Goal: Transaction & Acquisition: Book appointment/travel/reservation

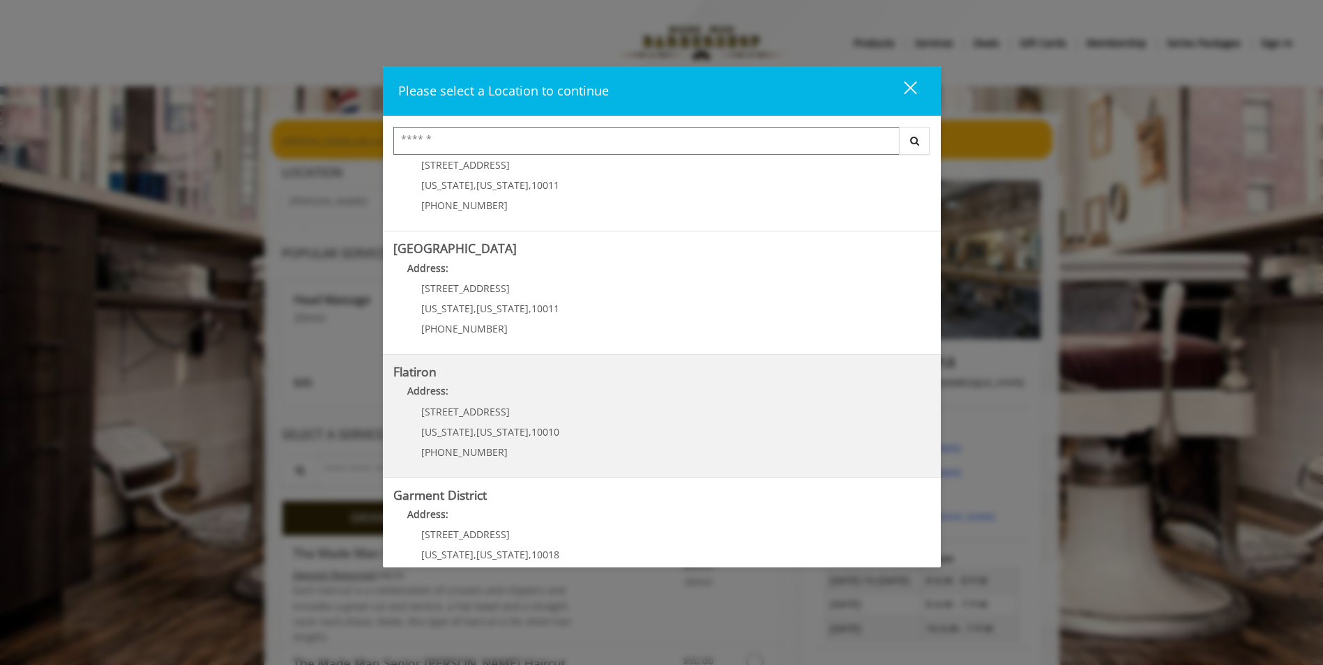
scroll to position [209, 0]
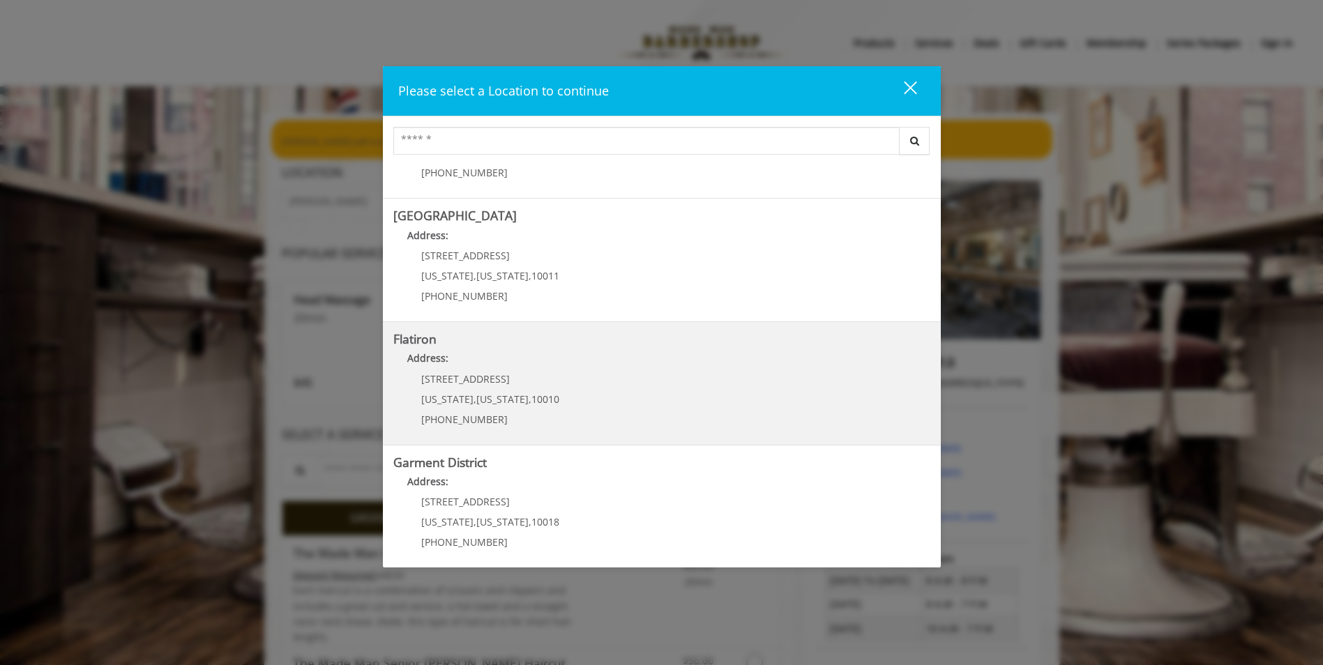
click at [557, 371] on "Address:" at bounding box center [661, 362] width 537 height 22
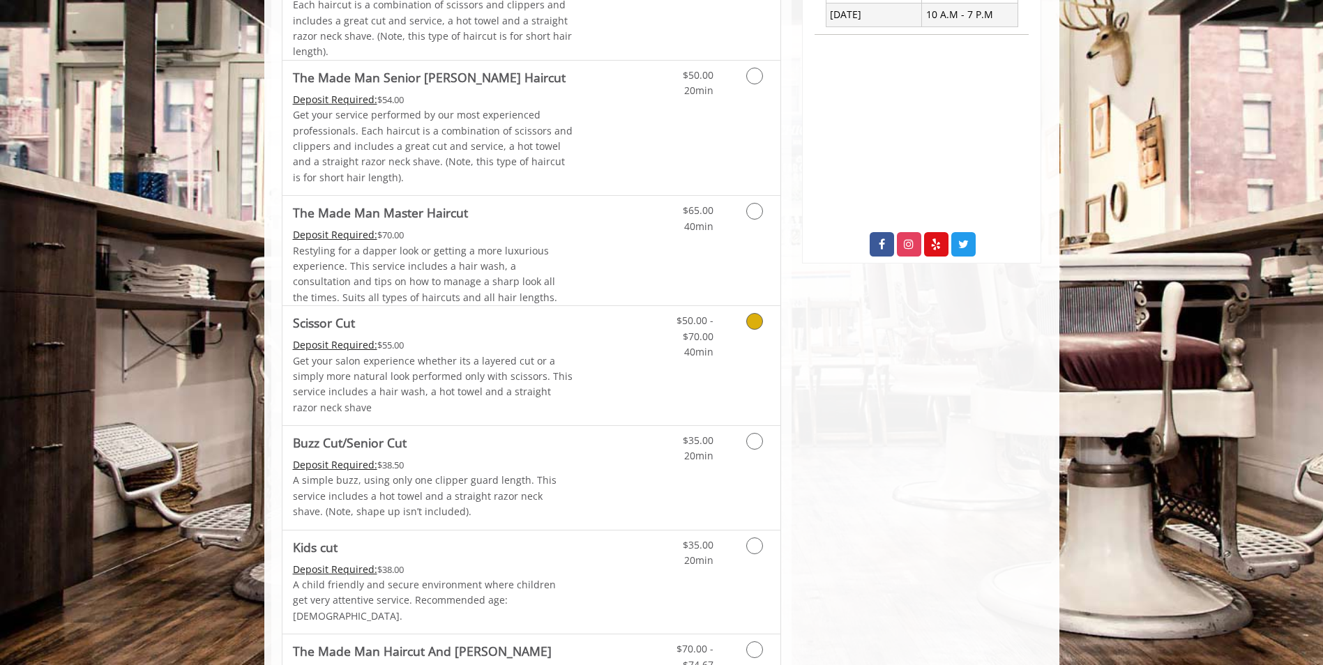
scroll to position [418, 0]
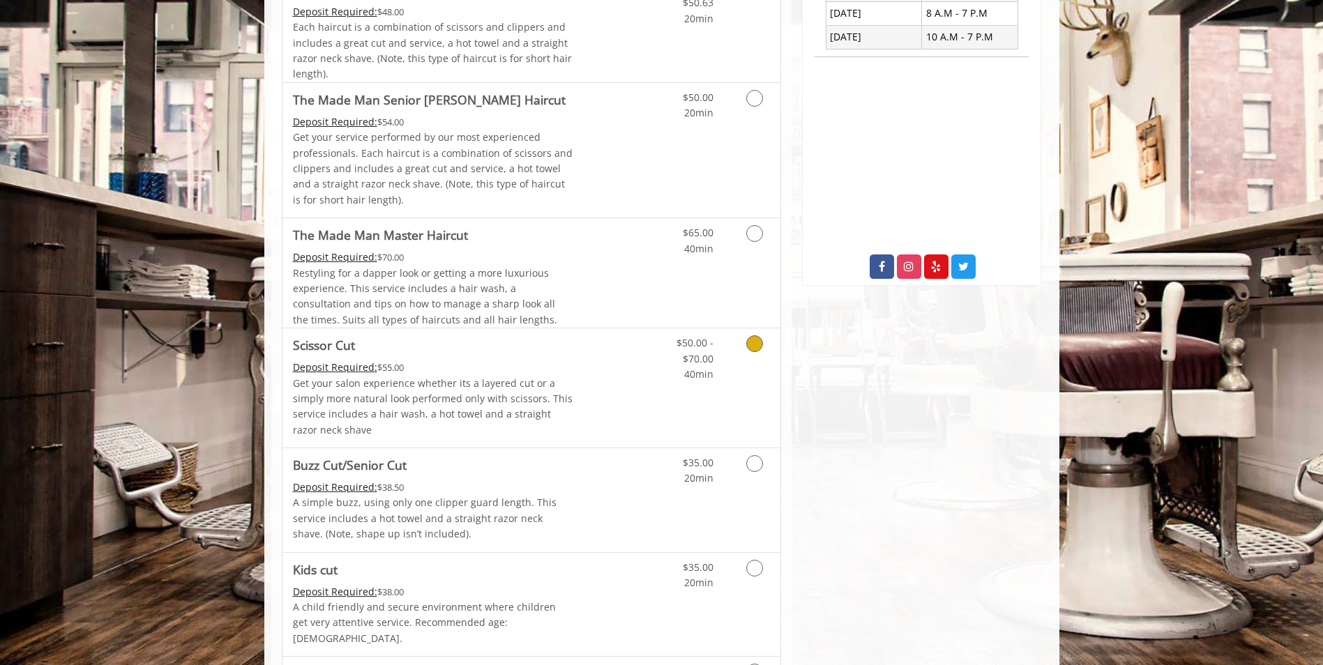
click at [456, 367] on div "Deposit Required: $55.00" at bounding box center [433, 367] width 280 height 15
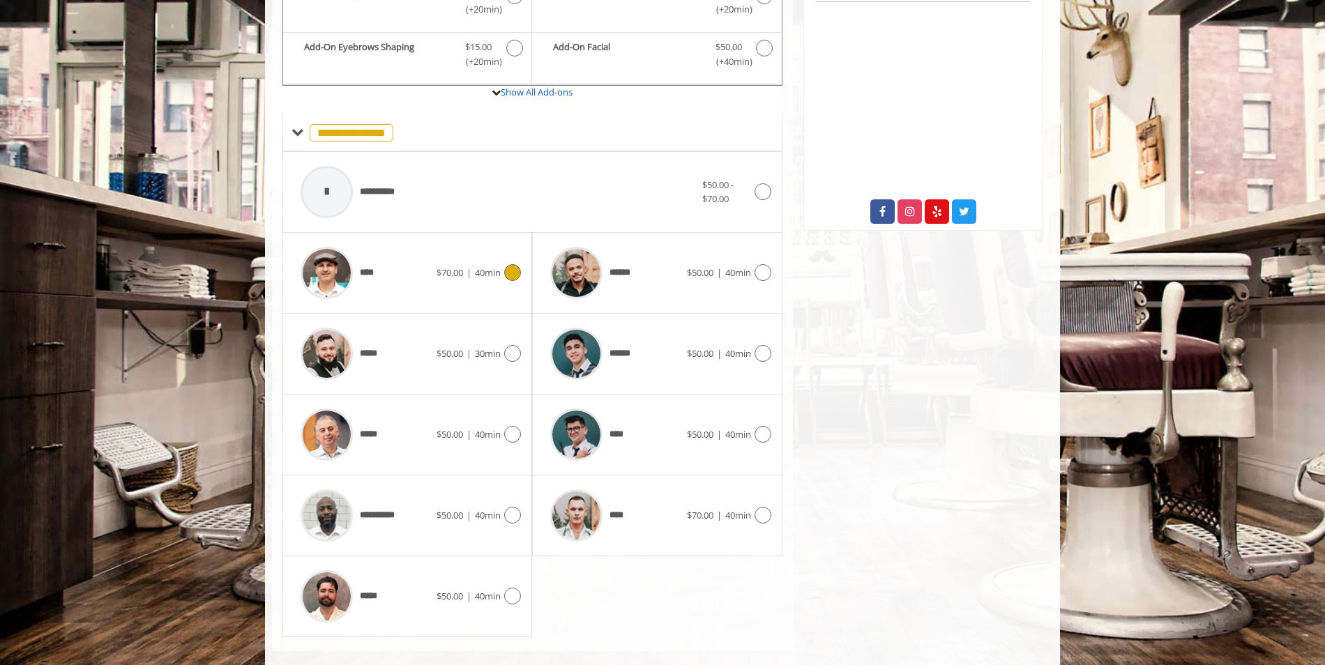
scroll to position [494, 0]
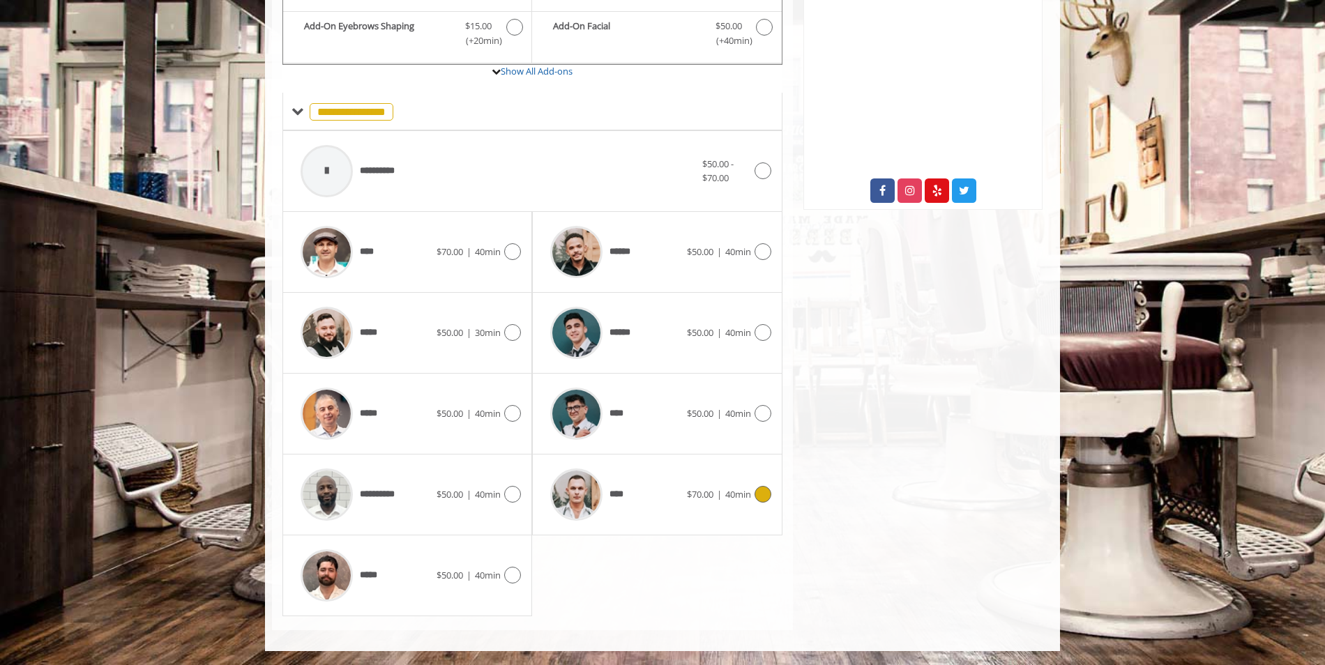
click at [638, 503] on div "****" at bounding box center [614, 495] width 143 height 66
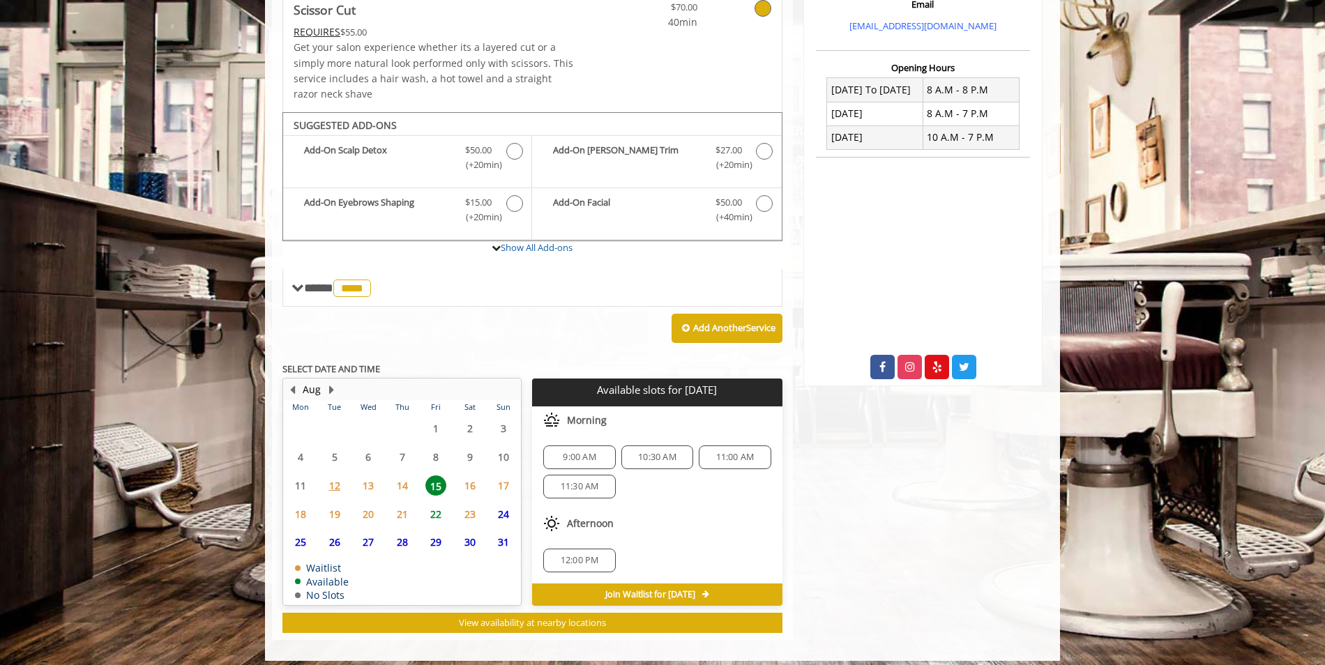
scroll to position [328, 0]
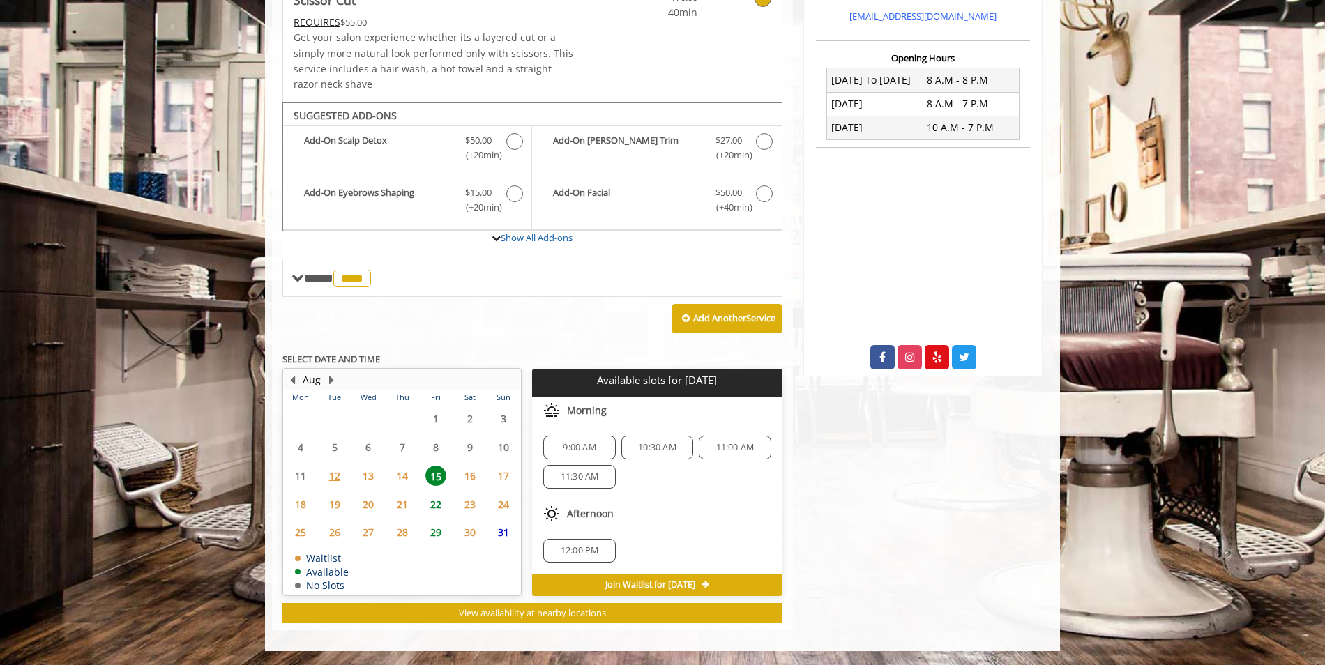
click at [462, 474] on span "16" at bounding box center [469, 476] width 21 height 20
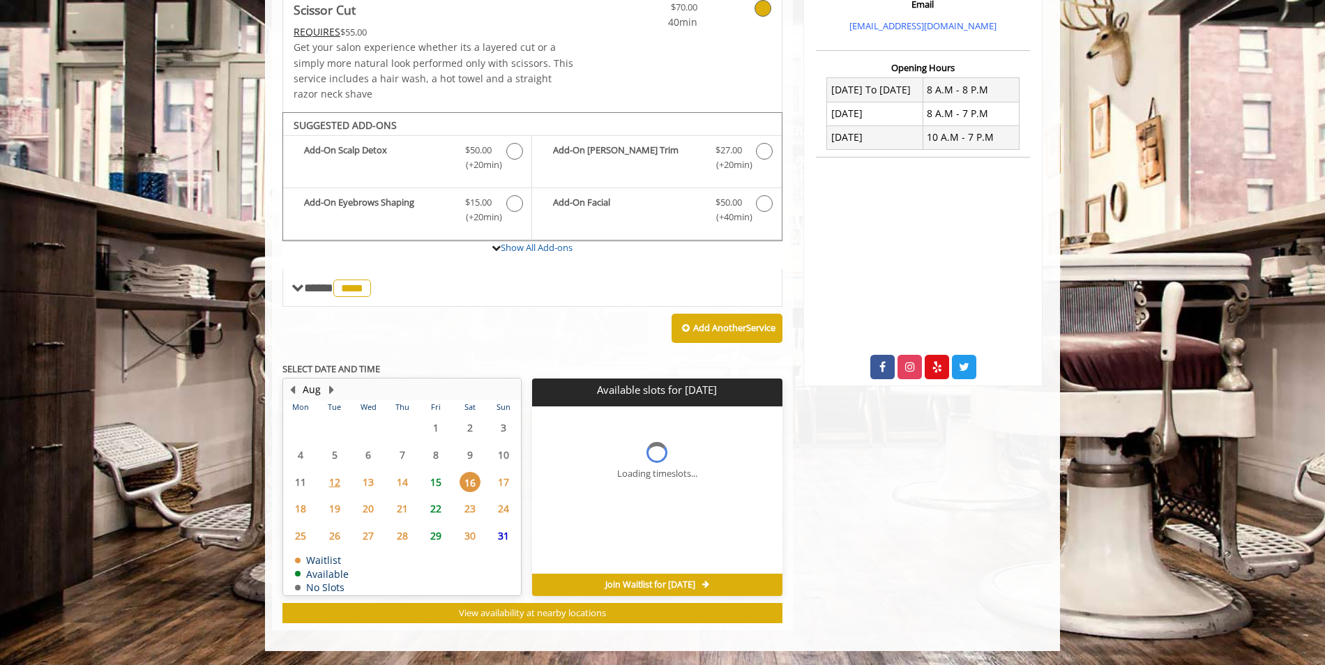
scroll to position [318, 0]
click at [441, 481] on span "15" at bounding box center [435, 482] width 21 height 20
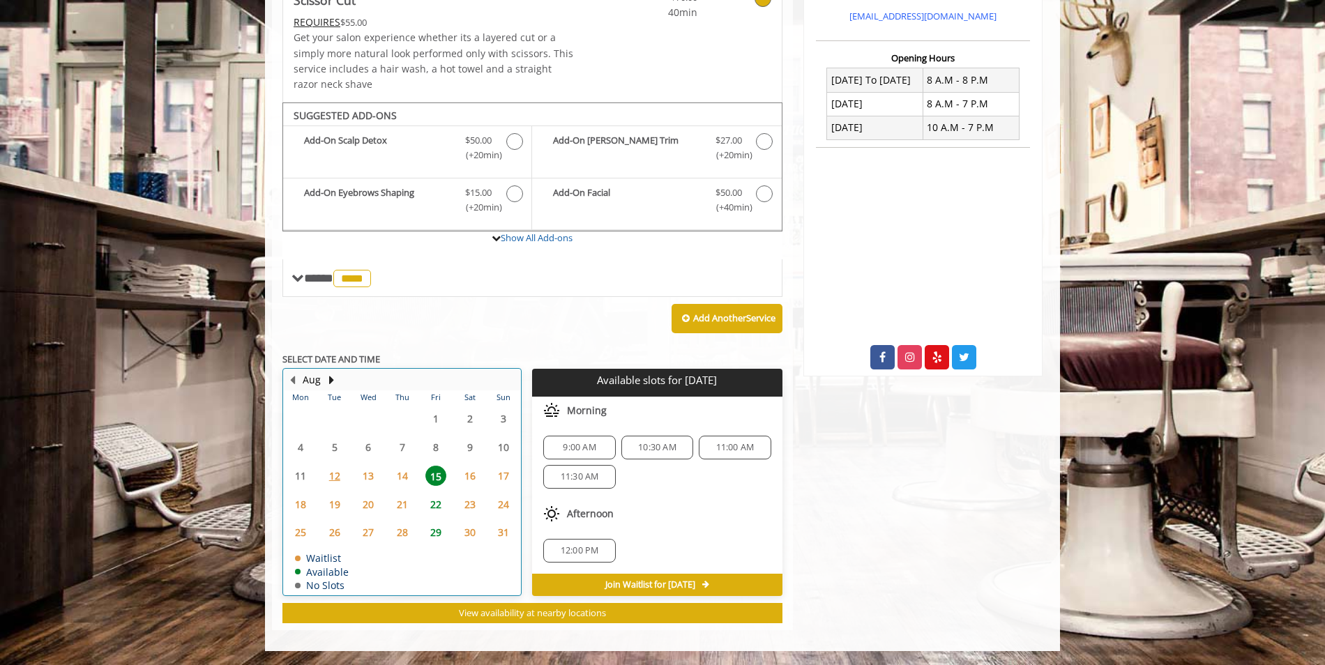
click at [419, 473] on td "15" at bounding box center [435, 476] width 33 height 29
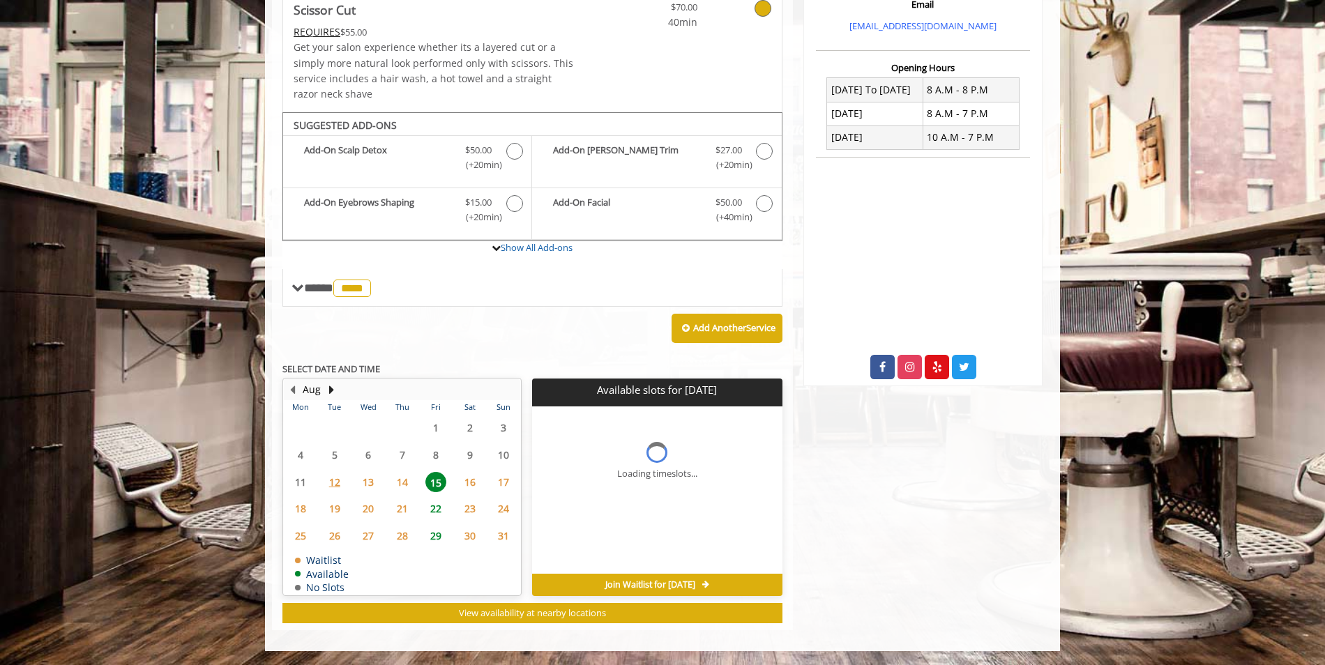
click at [411, 477] on span "14" at bounding box center [402, 482] width 21 height 20
click at [379, 483] on span "13" at bounding box center [368, 482] width 21 height 20
click at [402, 483] on span "14" at bounding box center [402, 482] width 21 height 20
click at [431, 481] on span "15" at bounding box center [435, 482] width 21 height 20
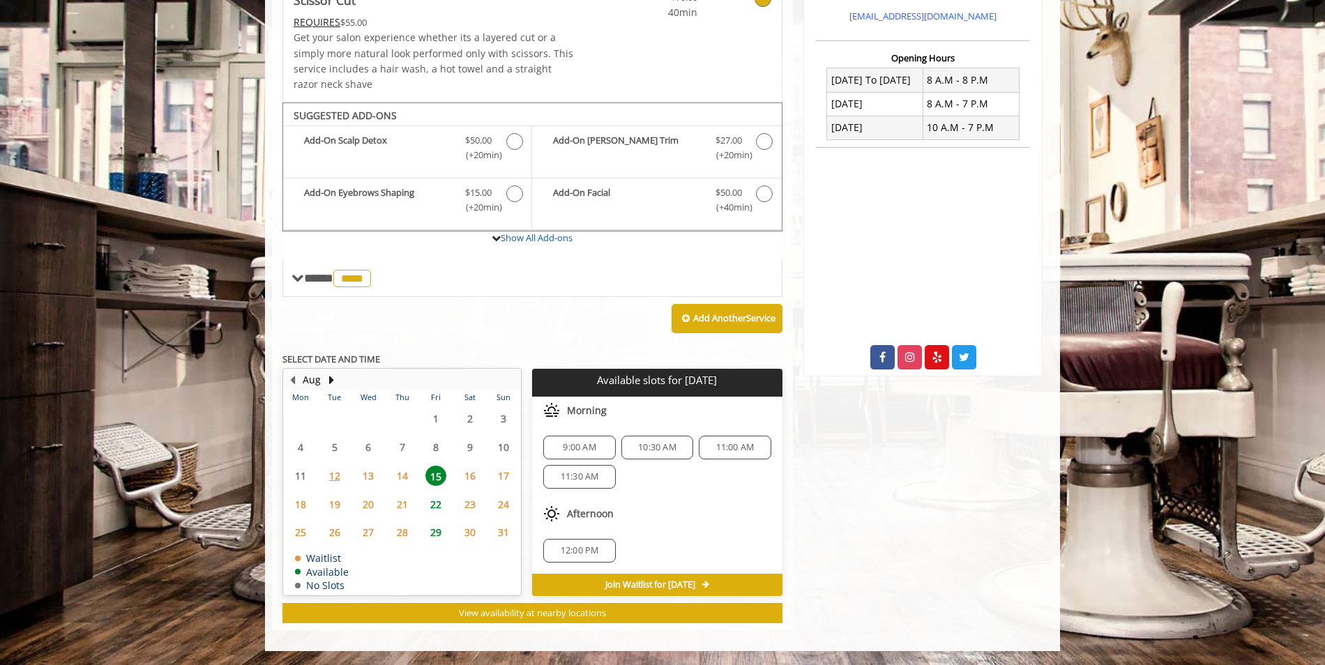
click at [433, 483] on span "15" at bounding box center [435, 476] width 21 height 20
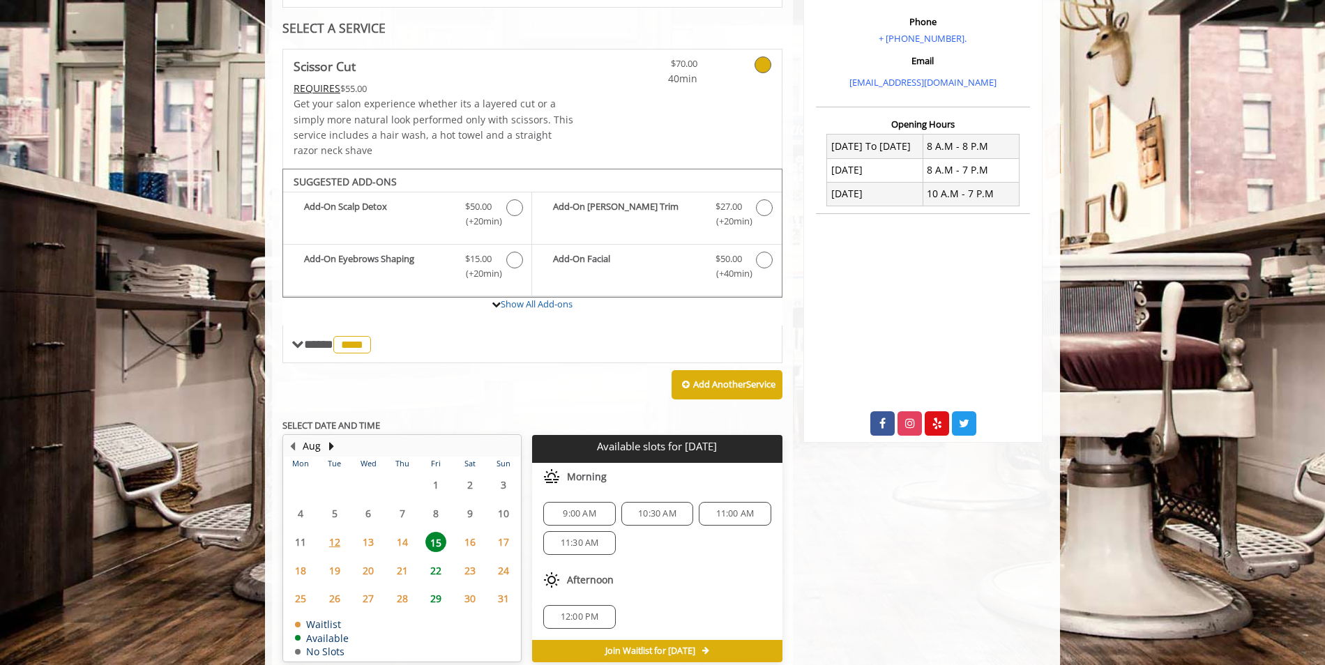
scroll to position [328, 0]
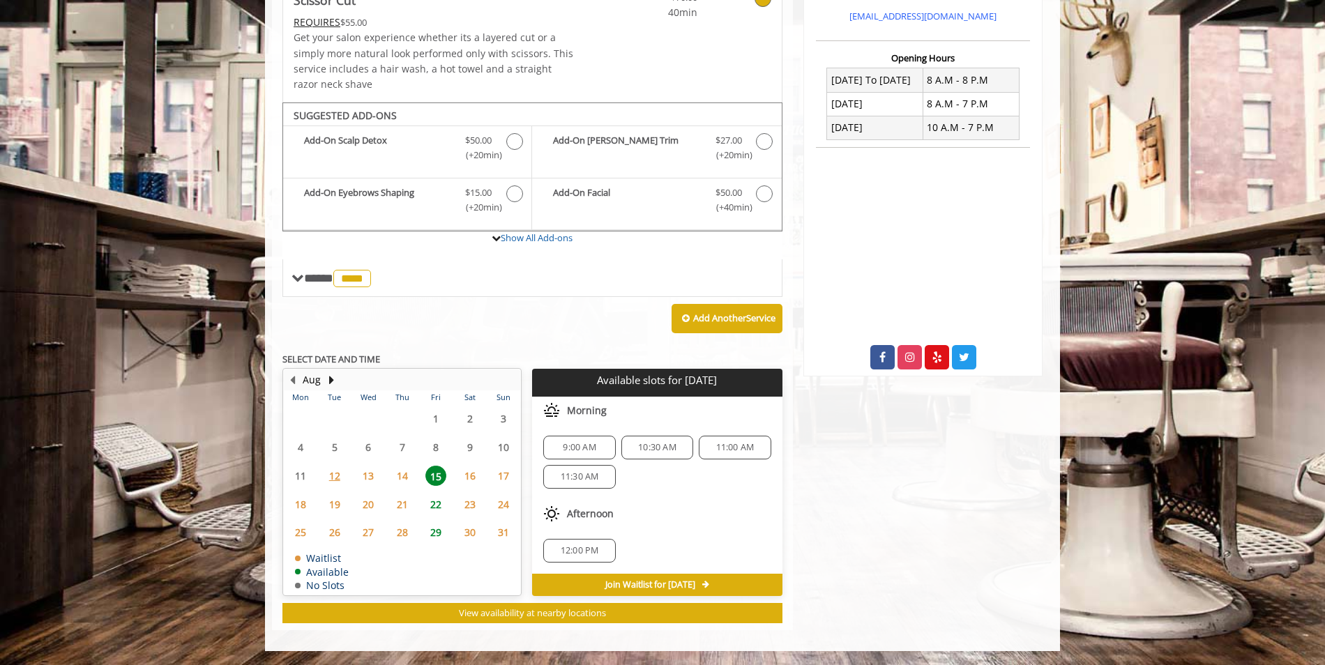
click at [641, 379] on p "Available slots for [DATE]" at bounding box center [657, 380] width 238 height 12
click at [639, 379] on p "Available slots for [DATE]" at bounding box center [657, 380] width 238 height 12
click at [582, 388] on div "Available slots for [DATE]" at bounding box center [657, 383] width 250 height 28
click at [582, 381] on p "Available slots for [DATE]" at bounding box center [657, 380] width 238 height 12
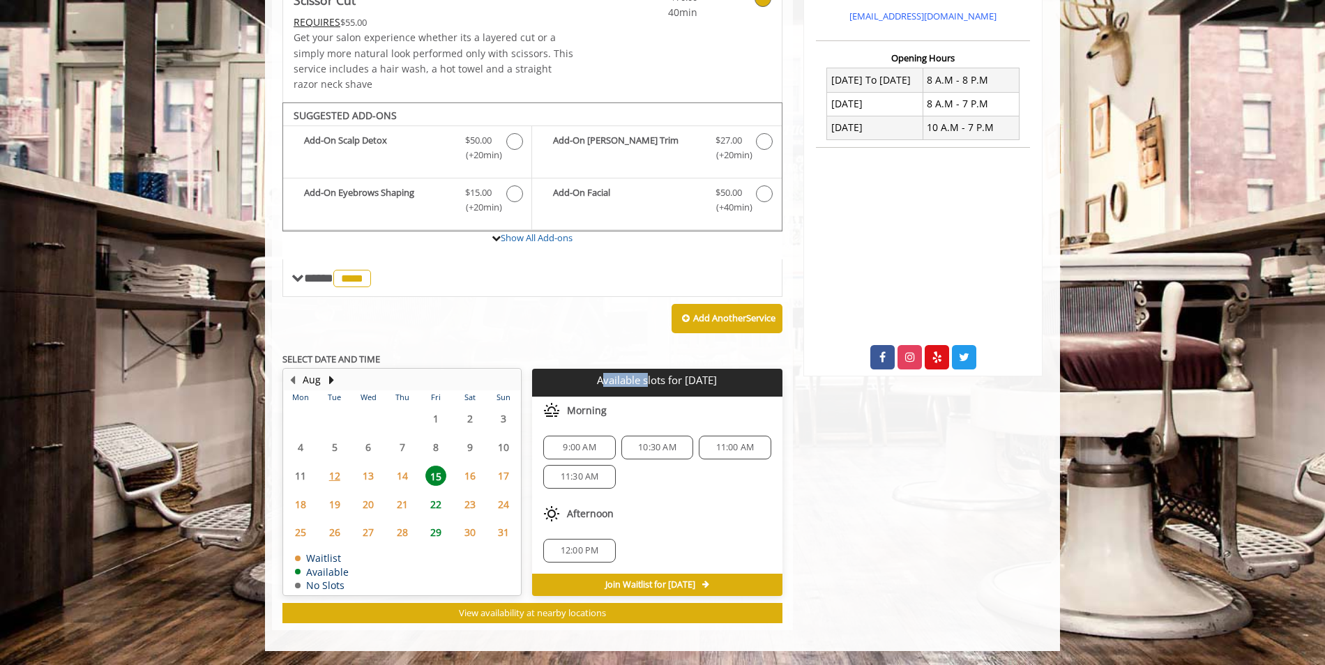
click at [582, 381] on p "Available slots for [DATE]" at bounding box center [657, 380] width 238 height 12
click at [617, 381] on p "Available slots for [DATE]" at bounding box center [657, 380] width 238 height 12
click at [616, 381] on p "Available slots for [DATE]" at bounding box center [657, 380] width 238 height 12
click at [442, 501] on span "22" at bounding box center [435, 504] width 21 height 20
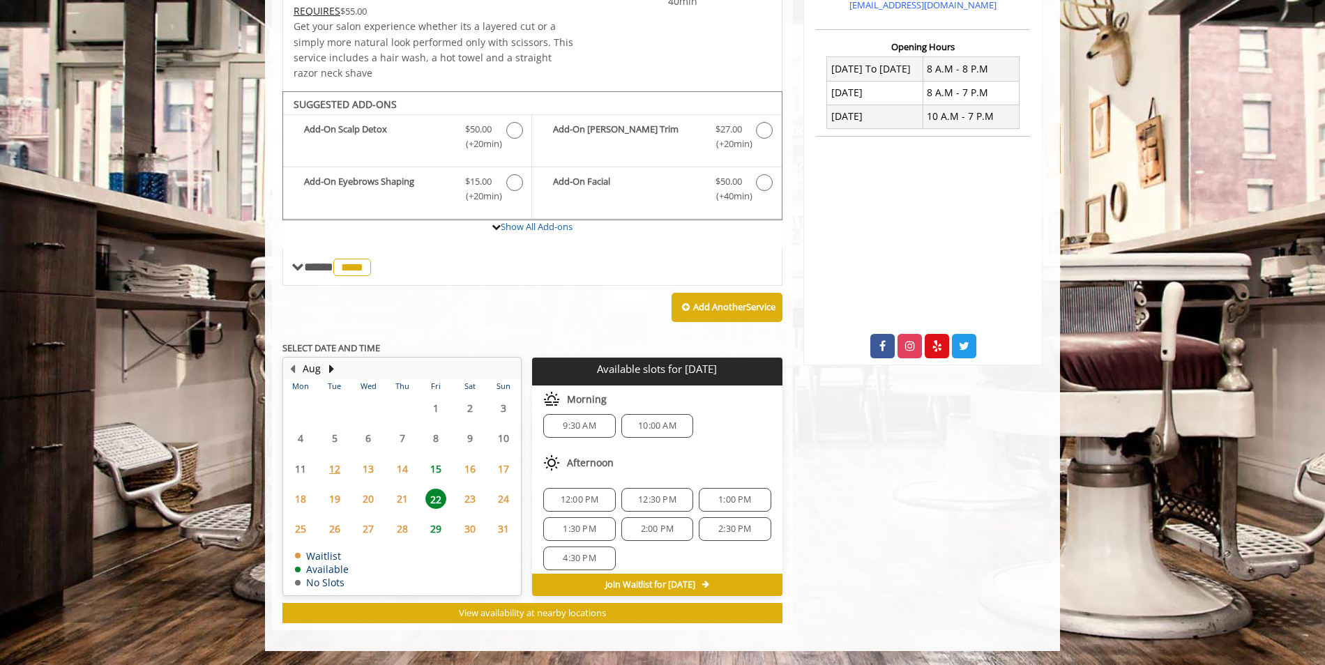
scroll to position [0, 0]
click at [434, 474] on span "15" at bounding box center [435, 469] width 21 height 20
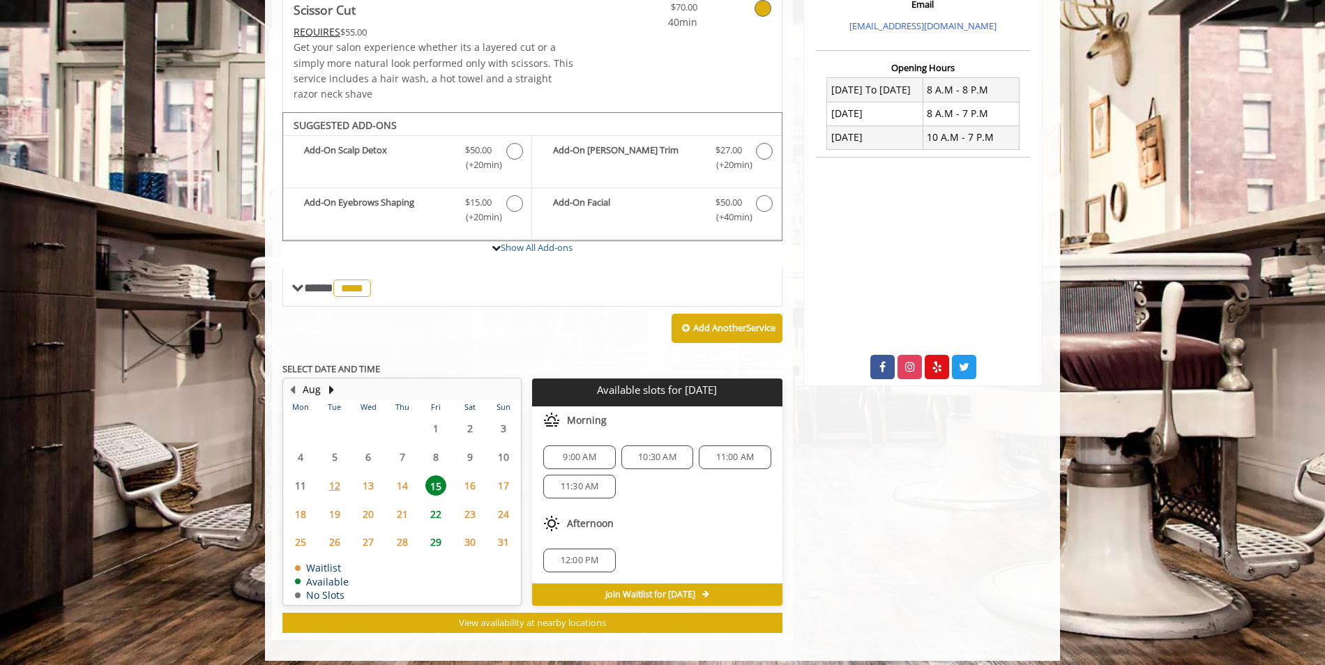
scroll to position [328, 0]
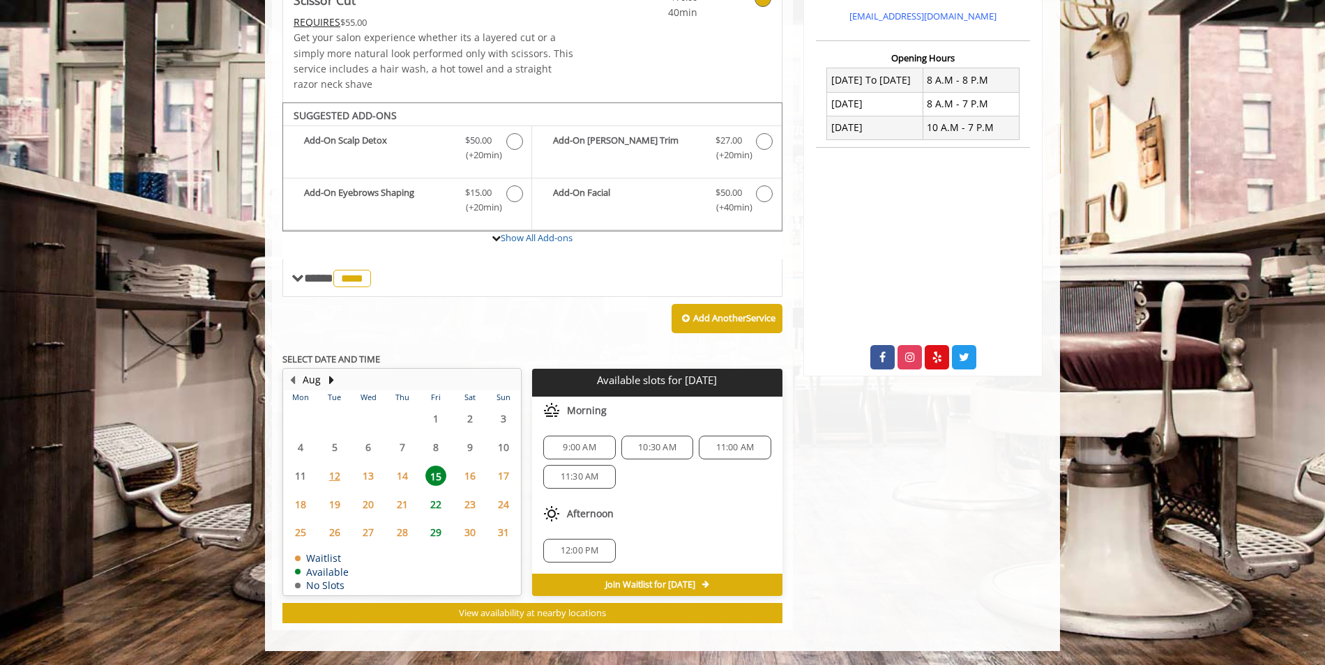
click at [411, 479] on span "14" at bounding box center [402, 476] width 21 height 20
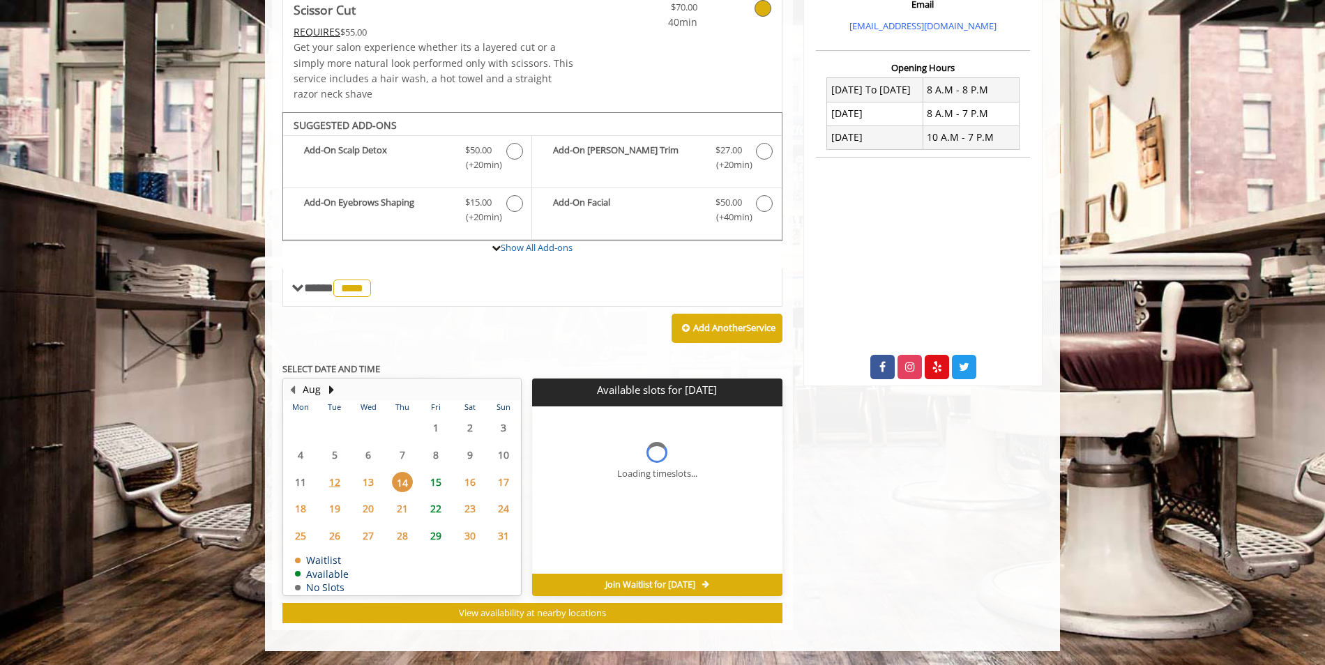
scroll to position [318, 0]
click at [436, 481] on span "15" at bounding box center [435, 482] width 21 height 20
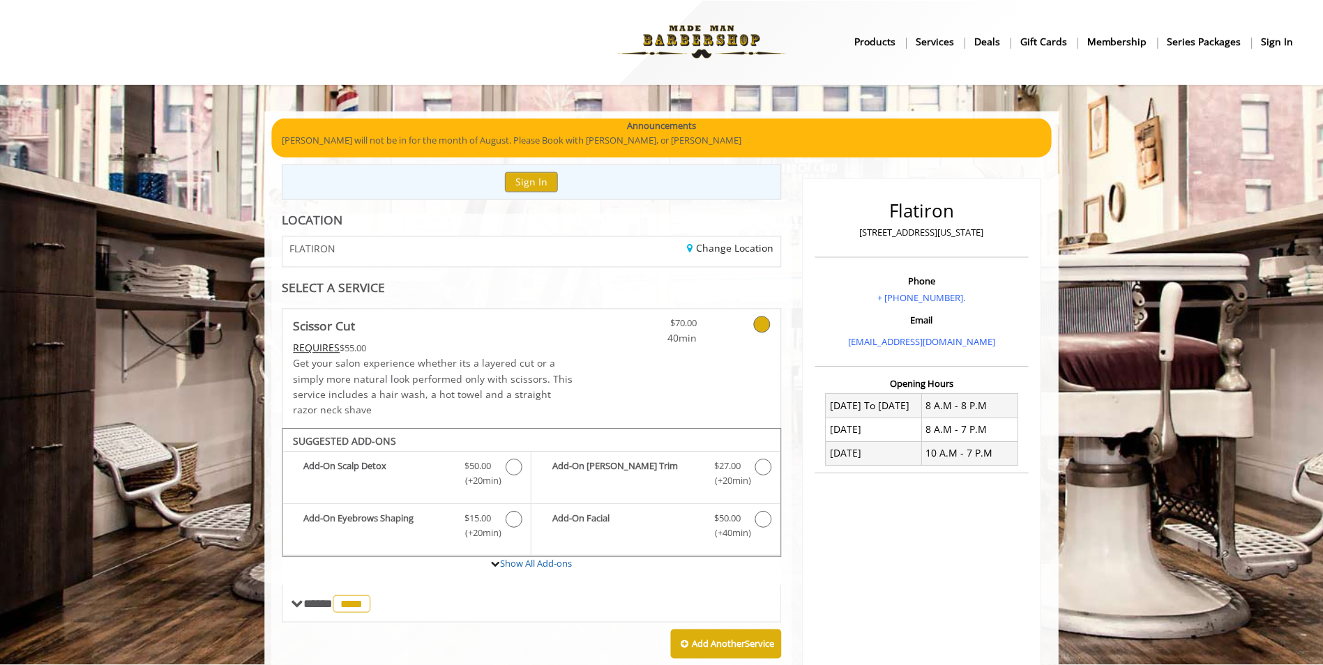
scroll to position [0, 0]
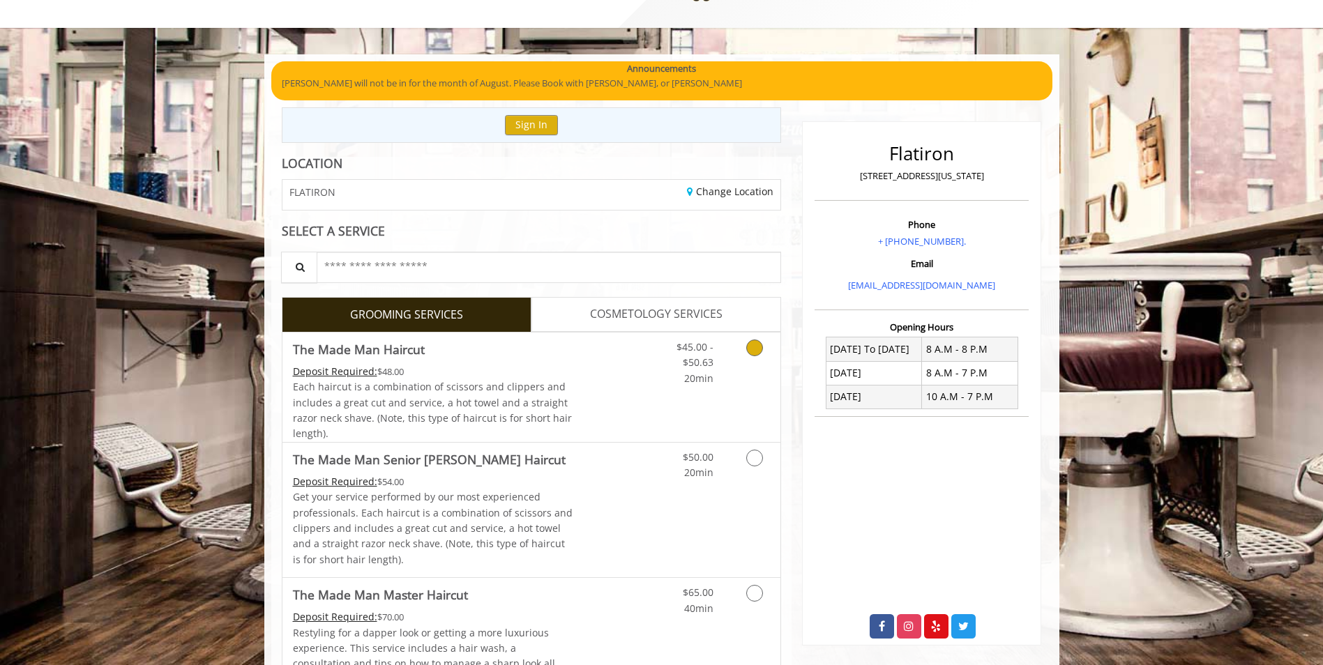
scroll to position [209, 0]
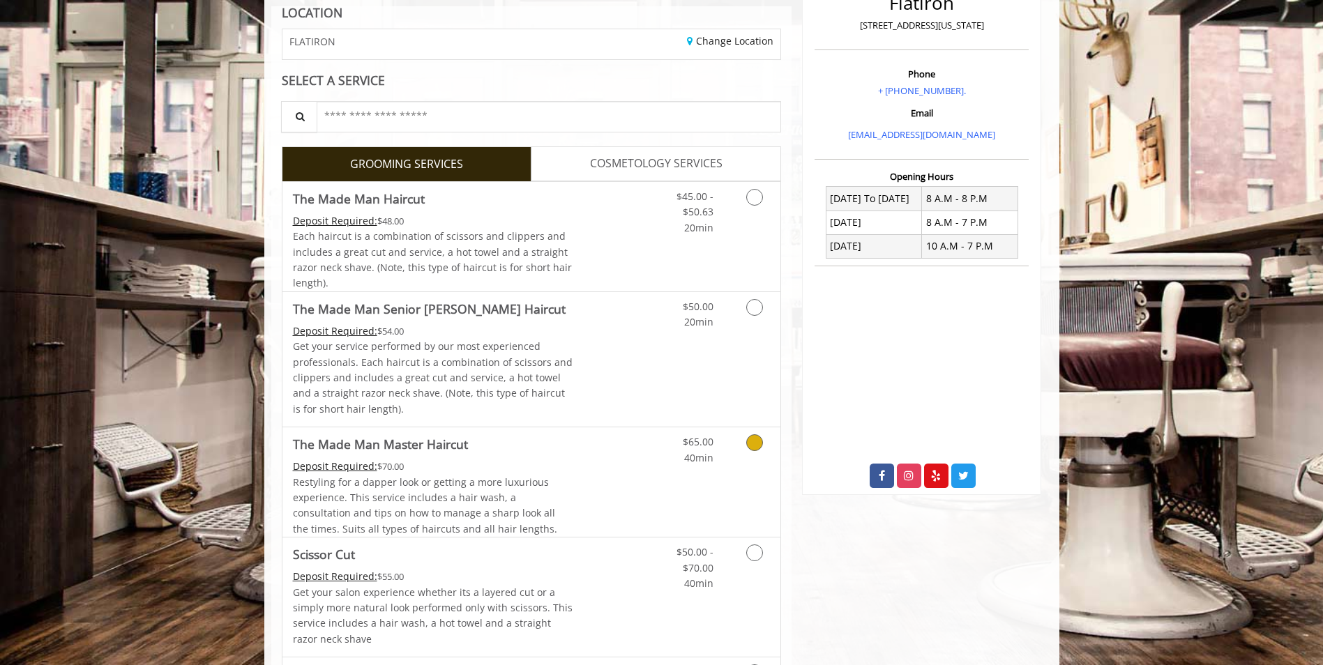
click at [583, 485] on link "Discounted Price" at bounding box center [613, 481] width 83 height 109
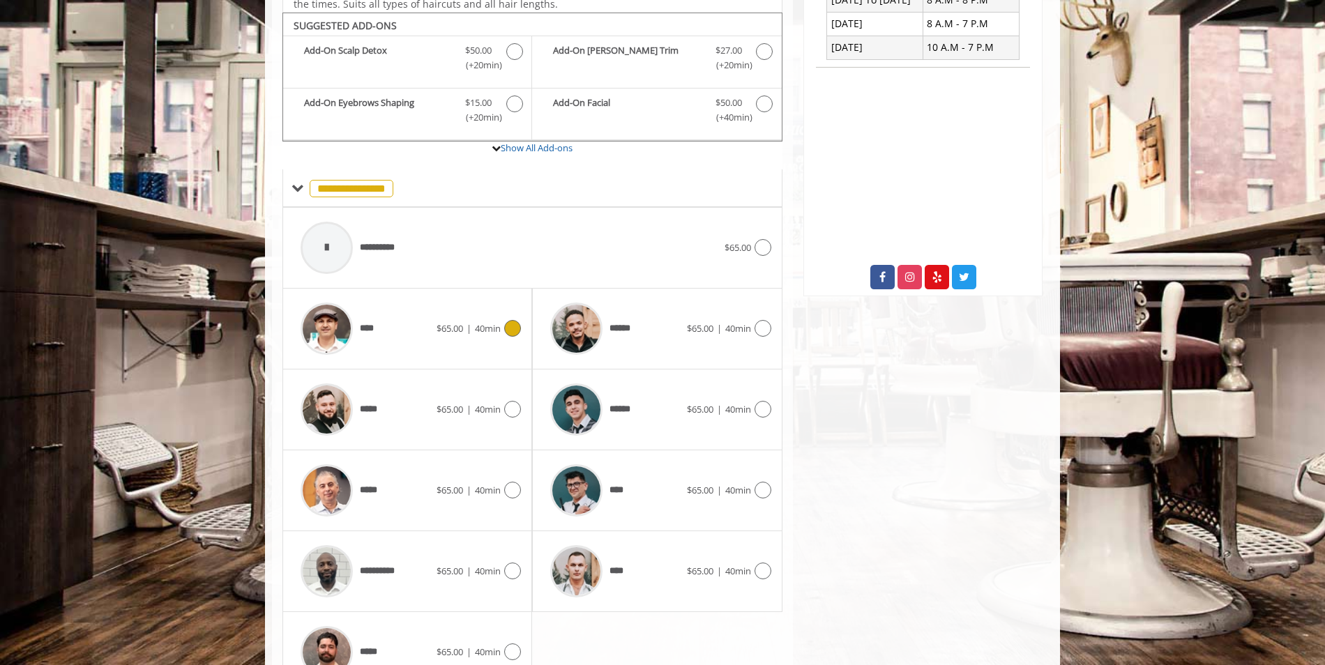
scroll to position [420, 0]
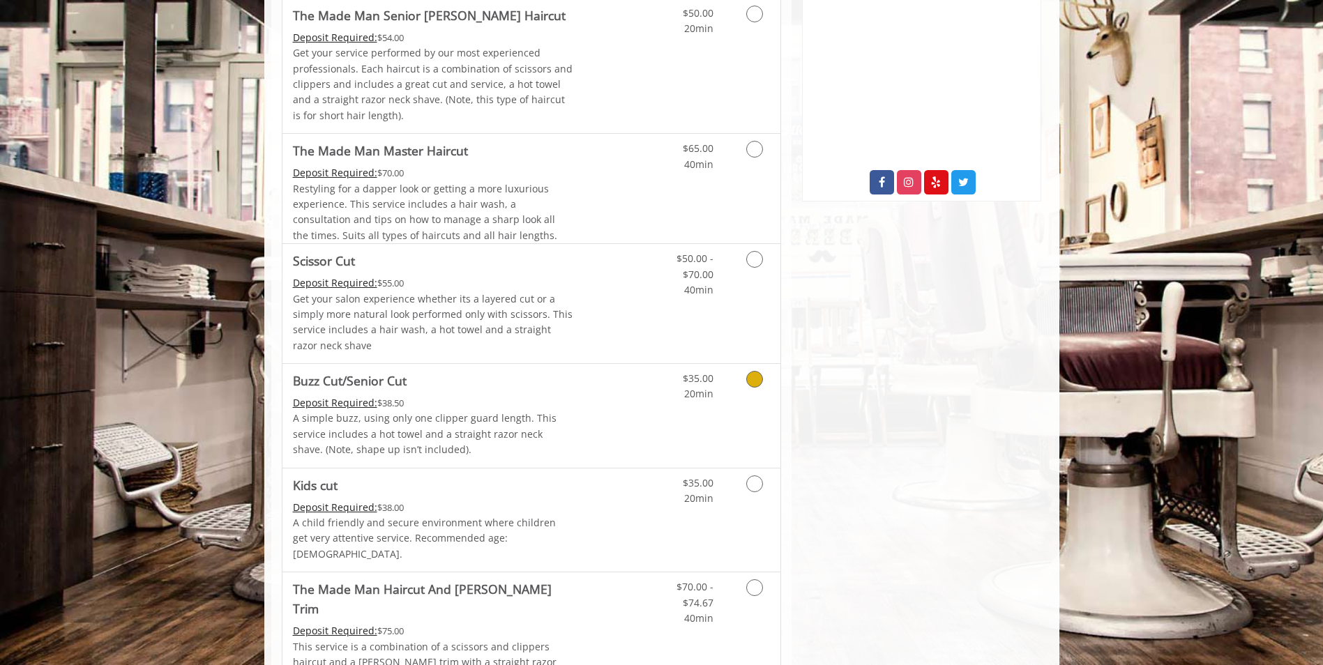
scroll to position [488, 0]
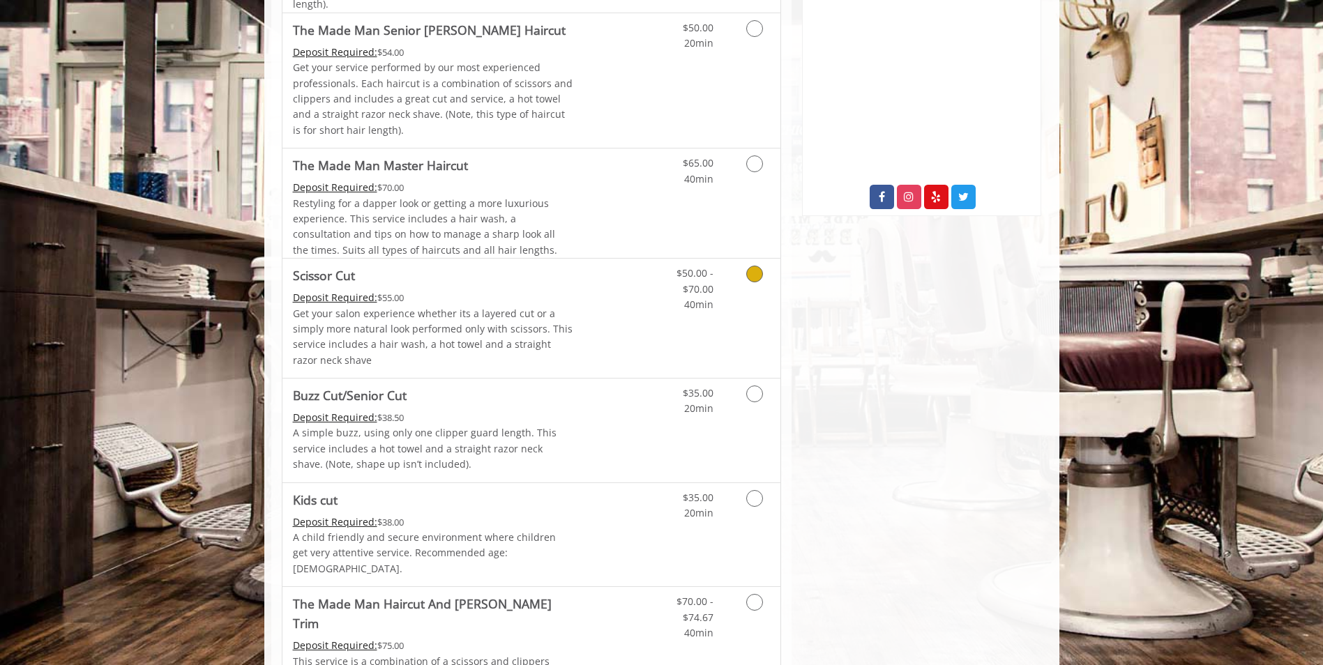
click at [485, 301] on div "Deposit Required: $55.00" at bounding box center [433, 297] width 280 height 15
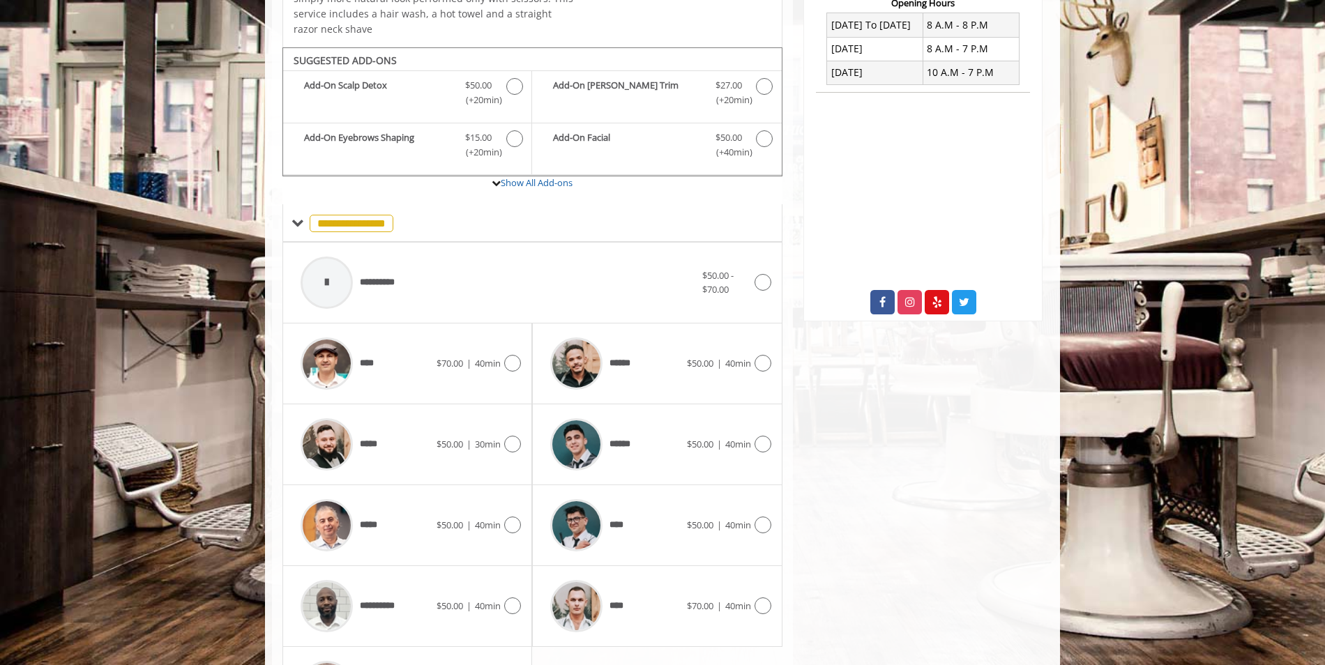
scroll to position [430, 0]
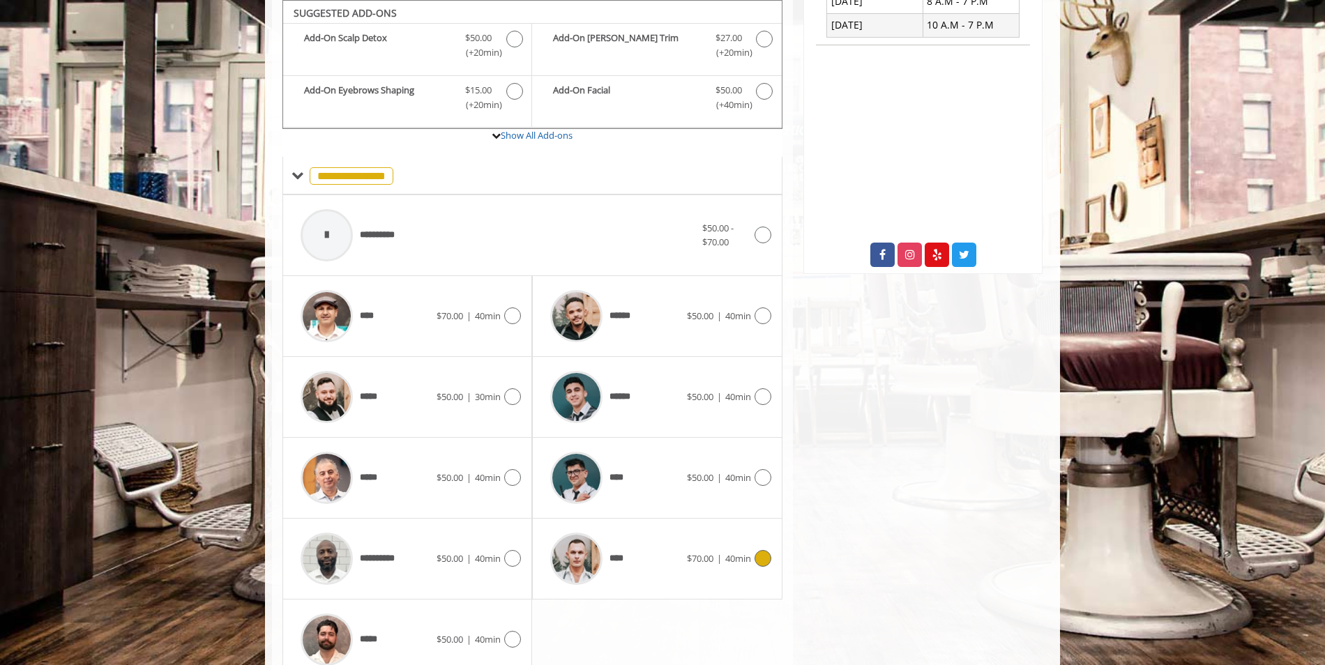
click at [645, 533] on div "****" at bounding box center [614, 559] width 143 height 66
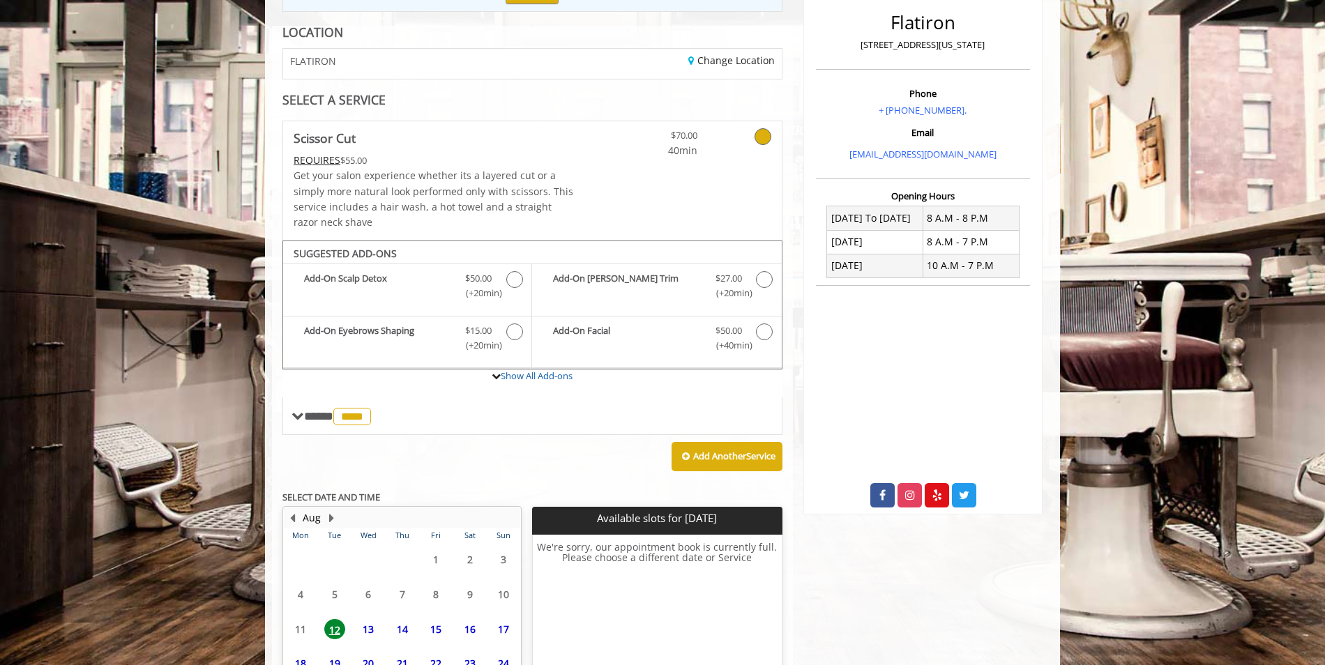
scroll to position [318, 0]
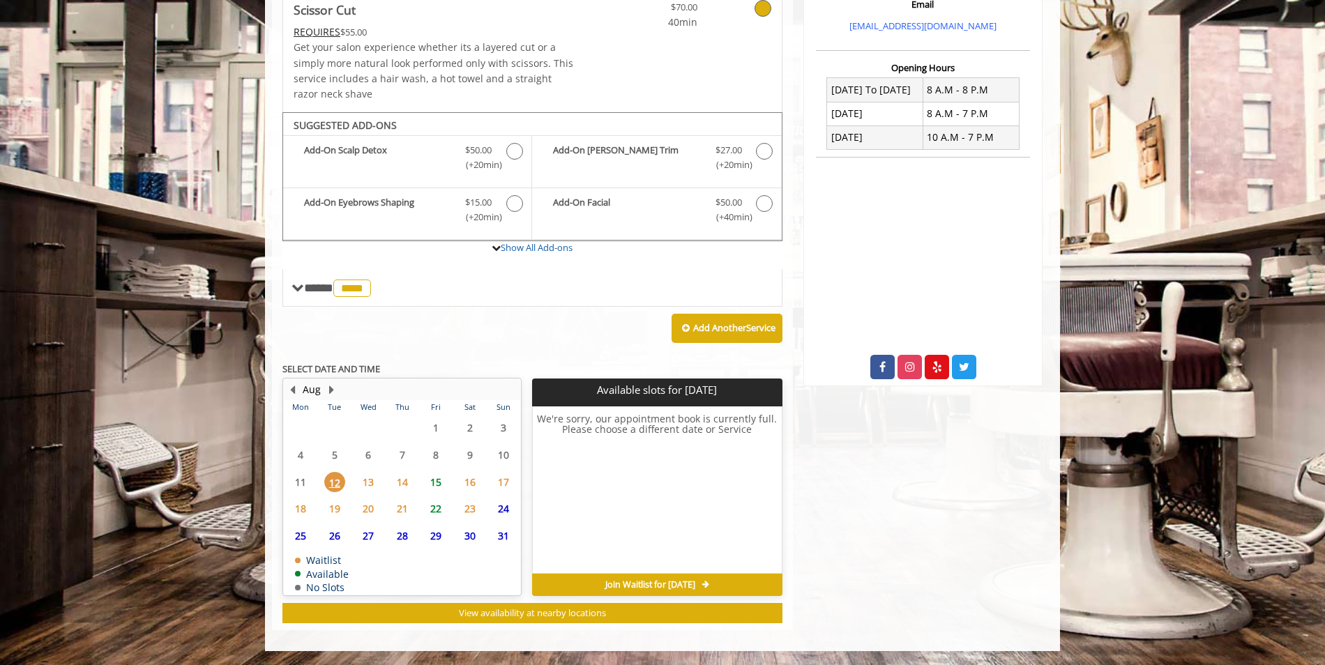
click at [440, 485] on span "15" at bounding box center [435, 482] width 21 height 20
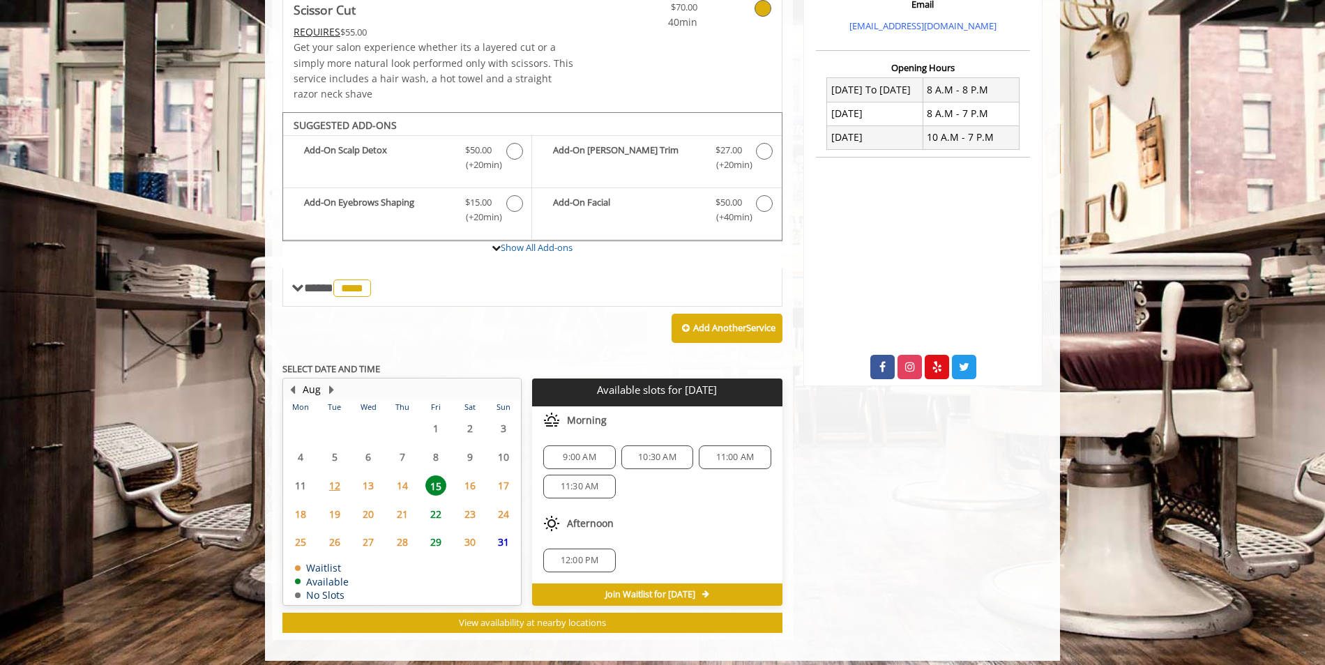
scroll to position [328, 0]
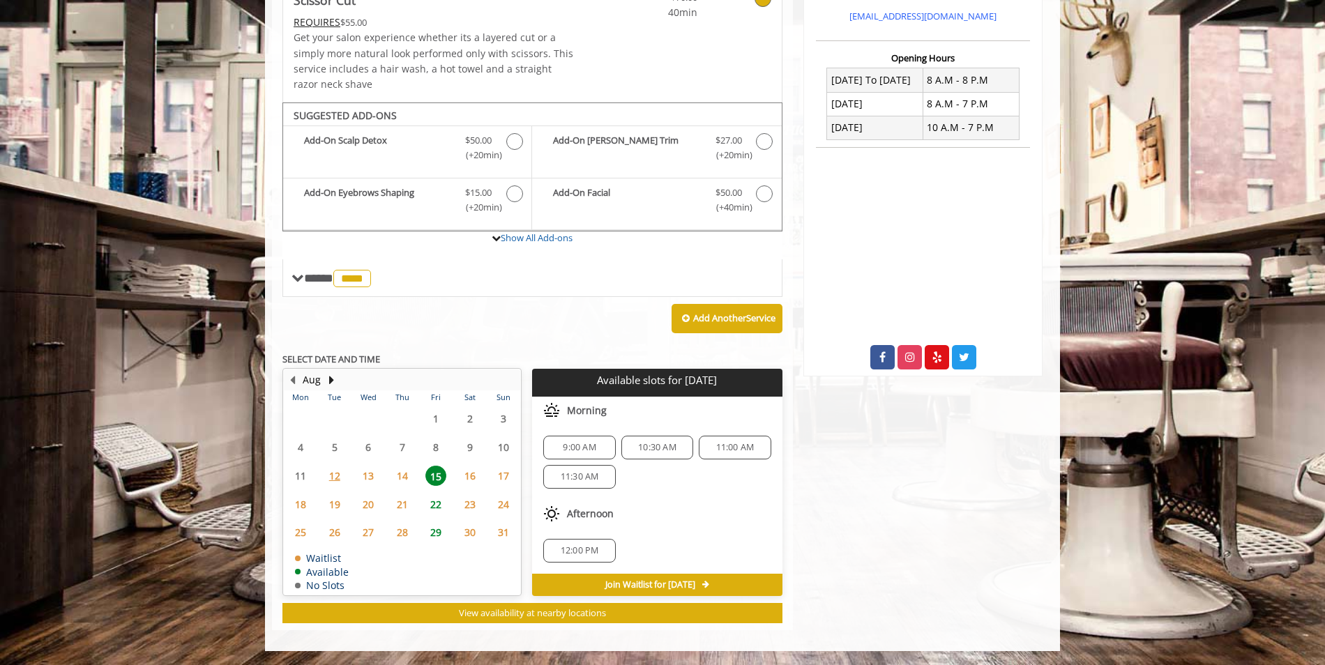
click at [503, 508] on span "24" at bounding box center [503, 504] width 21 height 20
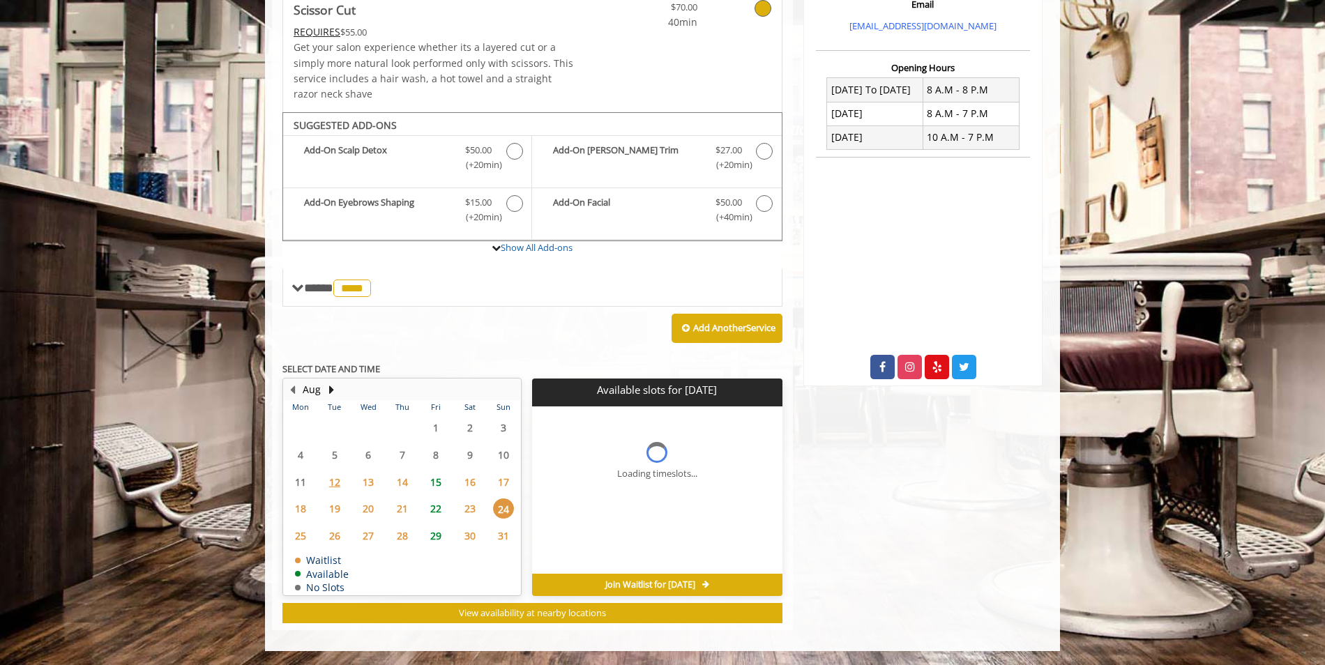
scroll to position [318, 0]
click at [472, 482] on span "16" at bounding box center [469, 482] width 21 height 20
click at [438, 482] on span "15" at bounding box center [435, 482] width 21 height 20
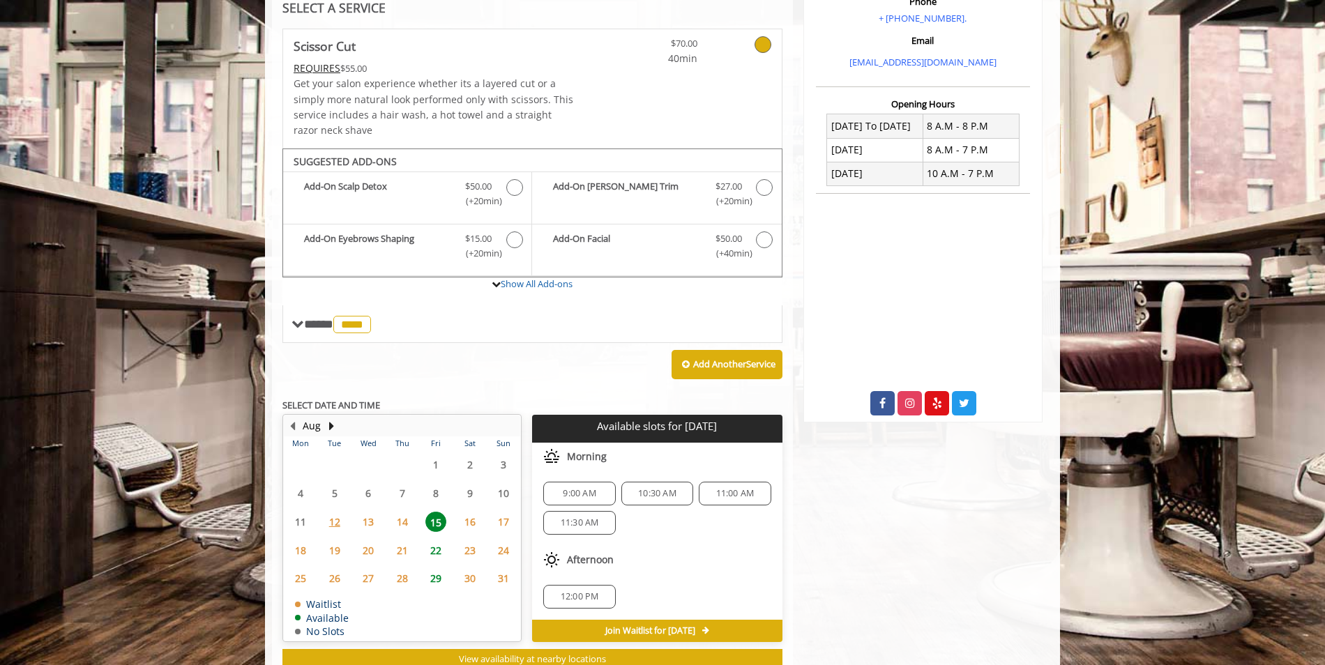
scroll to position [258, 0]
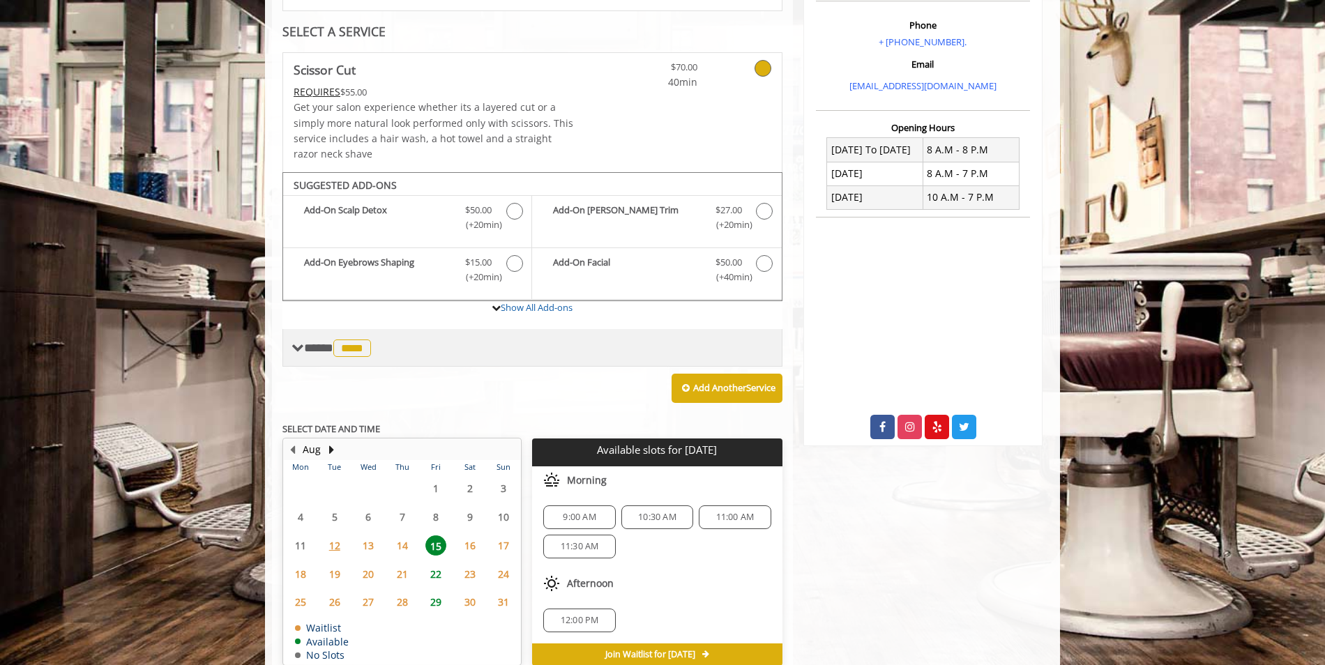
click at [301, 349] on span at bounding box center [297, 348] width 13 height 13
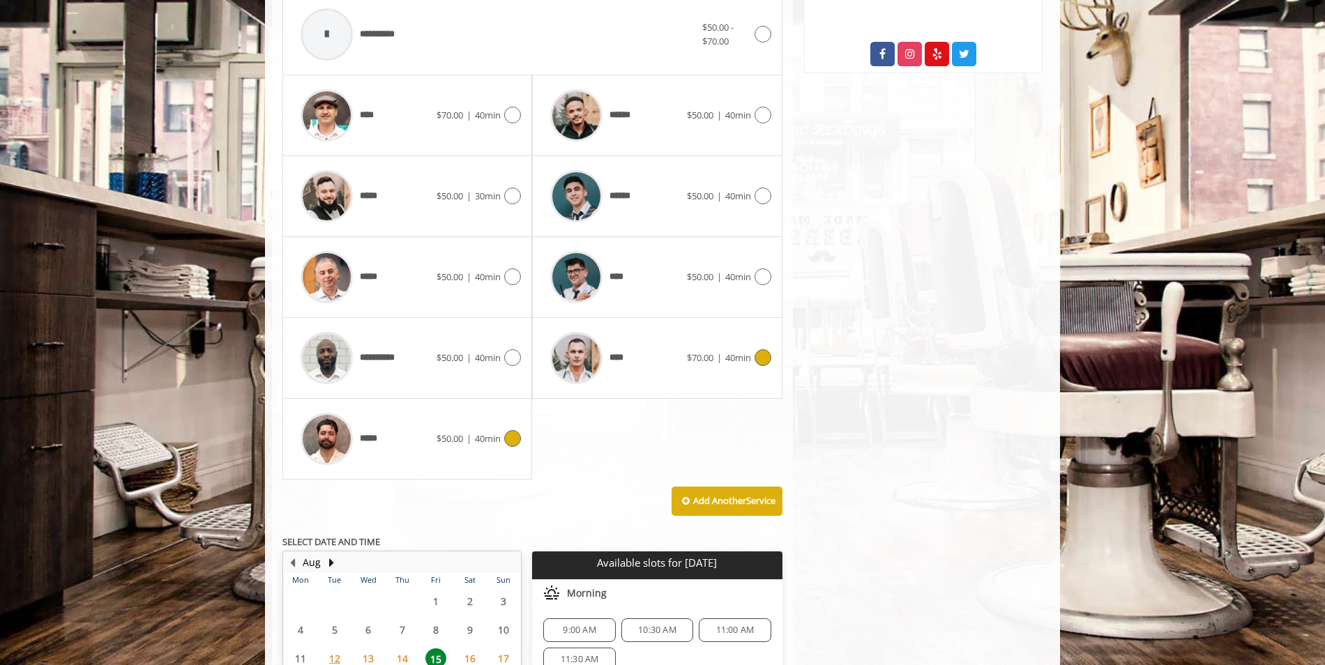
scroll to position [607, 0]
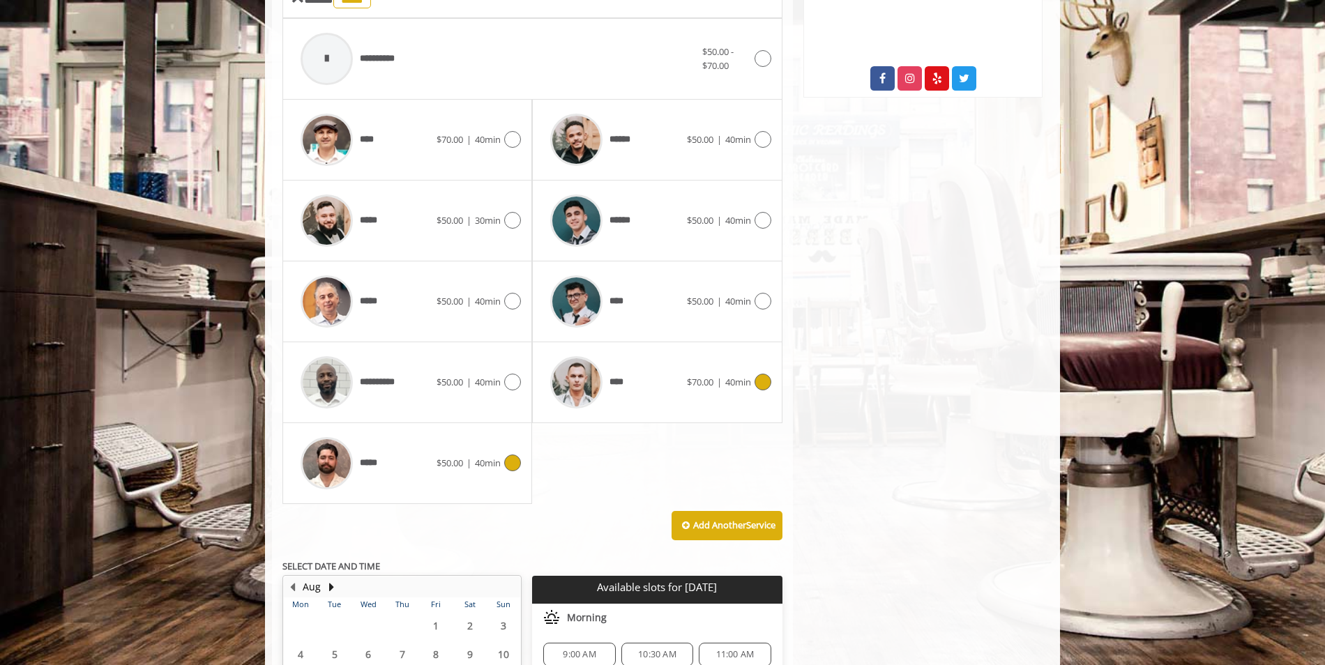
click at [391, 459] on div "*****" at bounding box center [365, 463] width 143 height 66
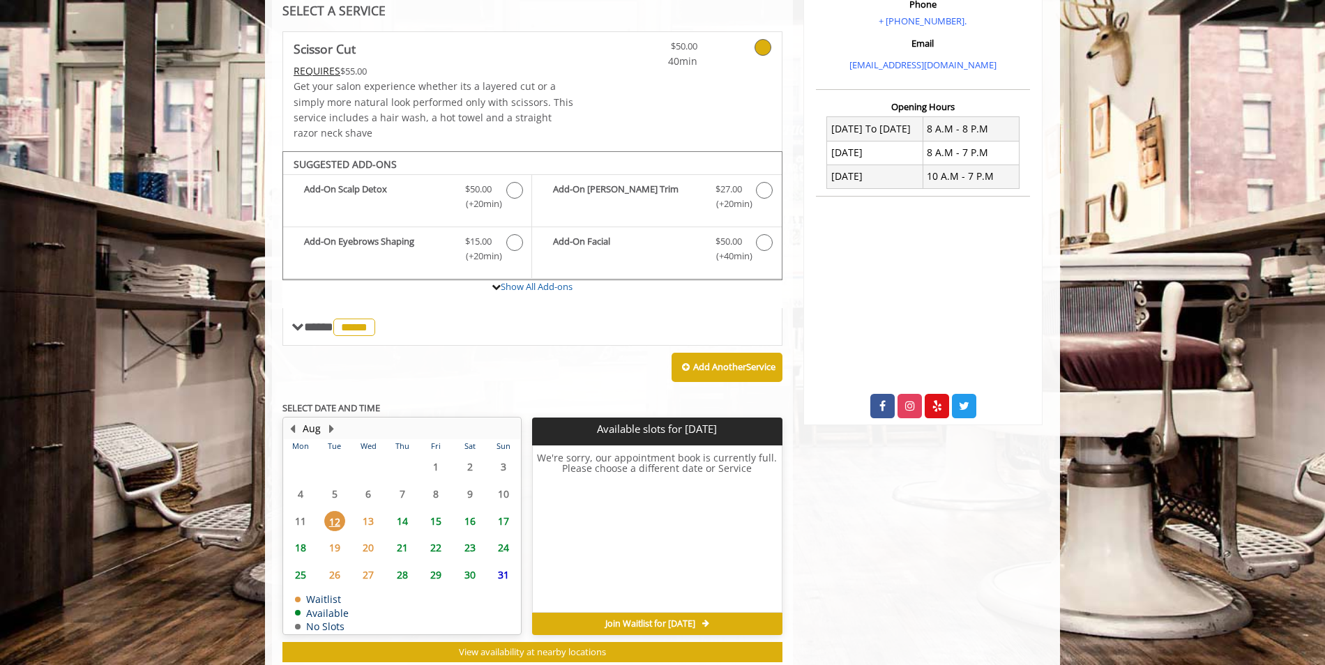
scroll to position [318, 0]
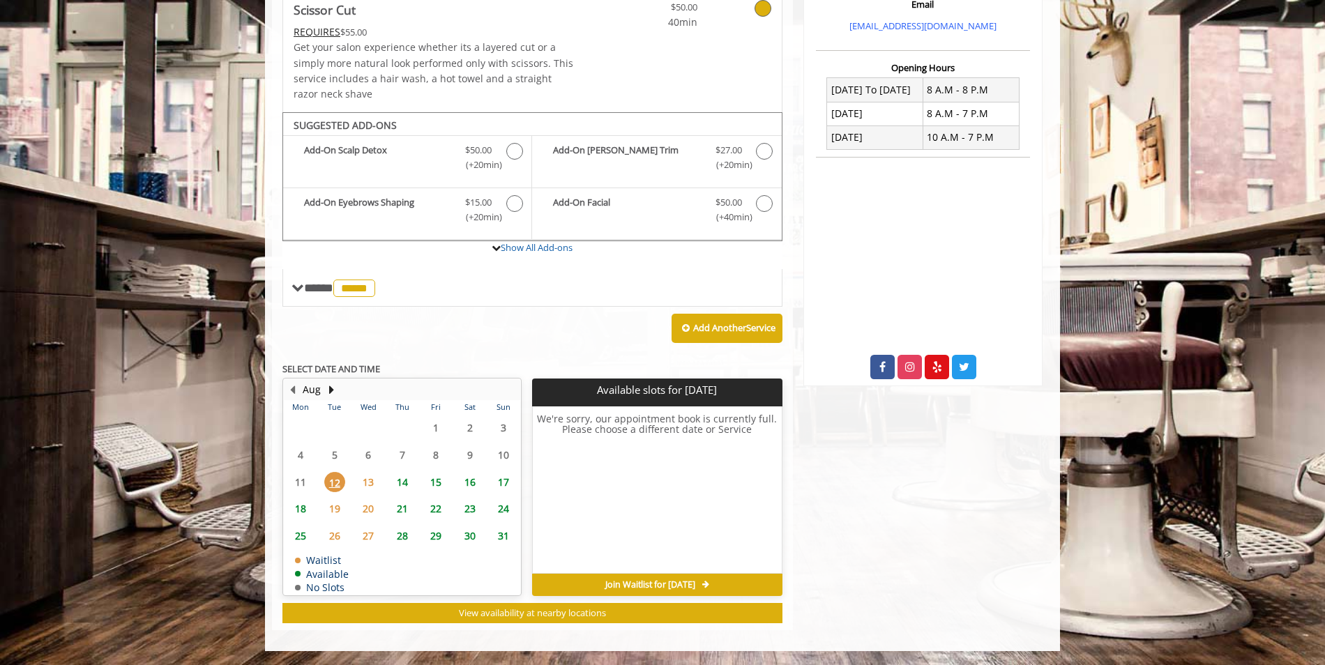
click at [441, 489] on span "15" at bounding box center [435, 482] width 21 height 20
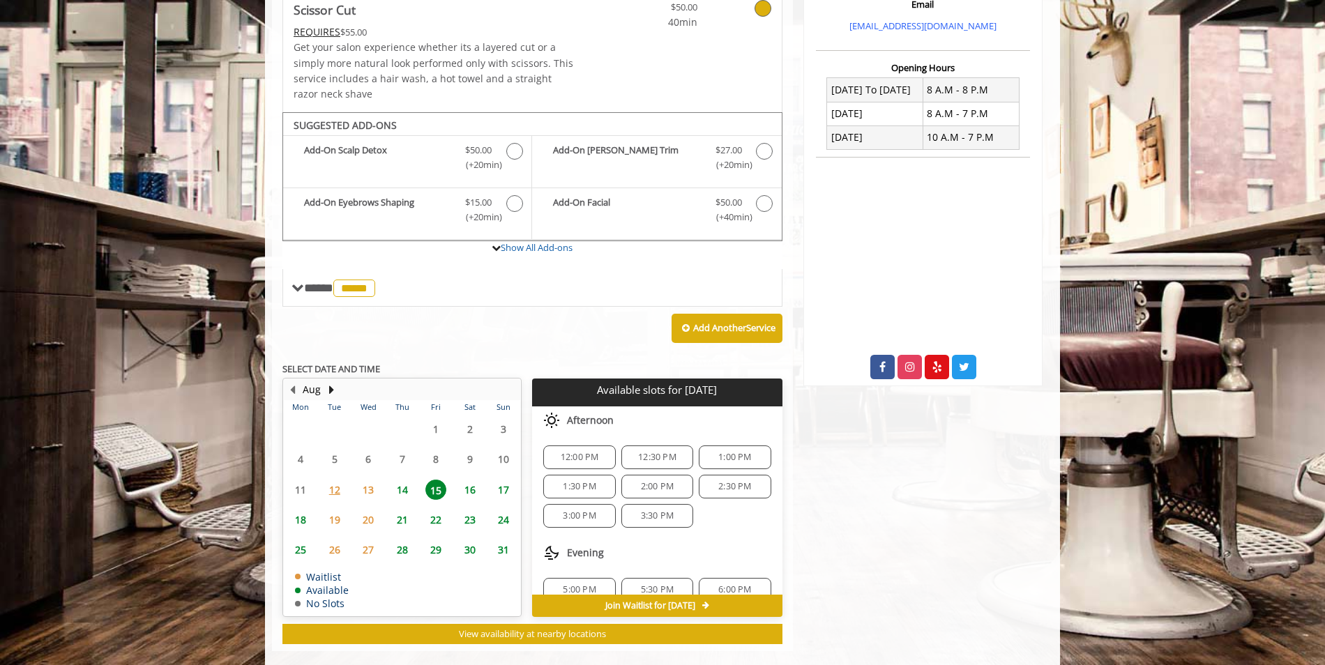
scroll to position [339, 0]
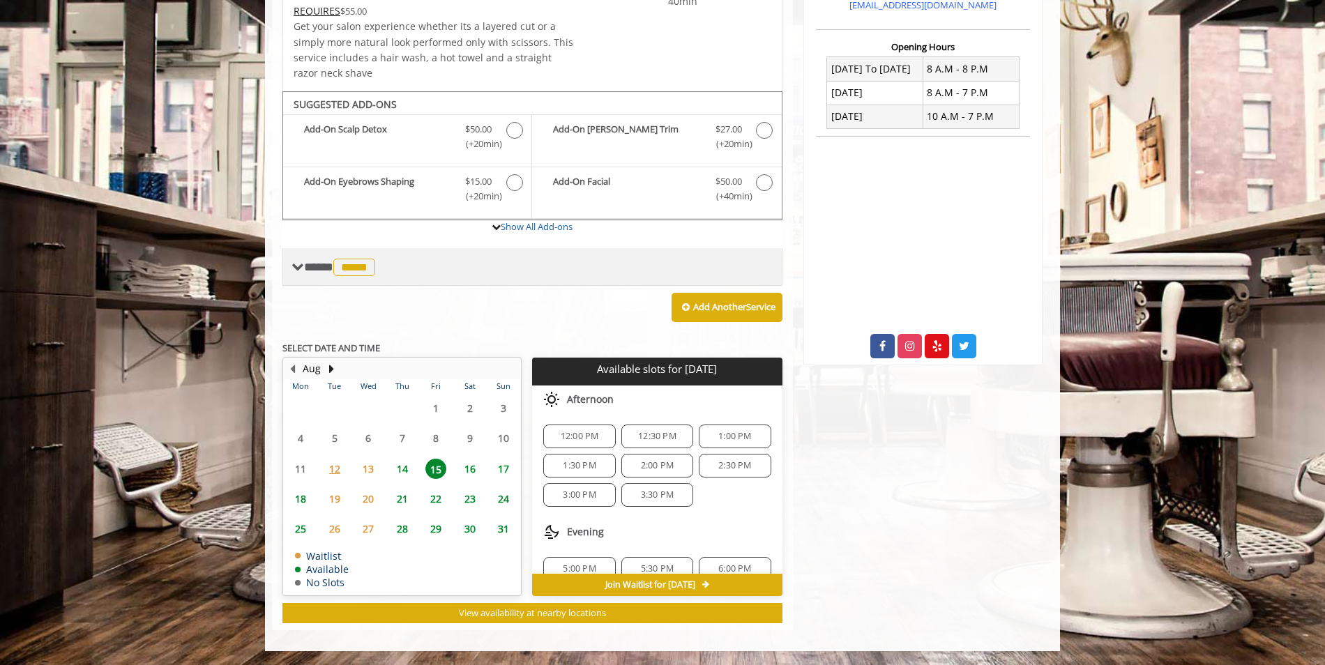
click at [322, 266] on span "**** ***** ********" at bounding box center [341, 267] width 75 height 13
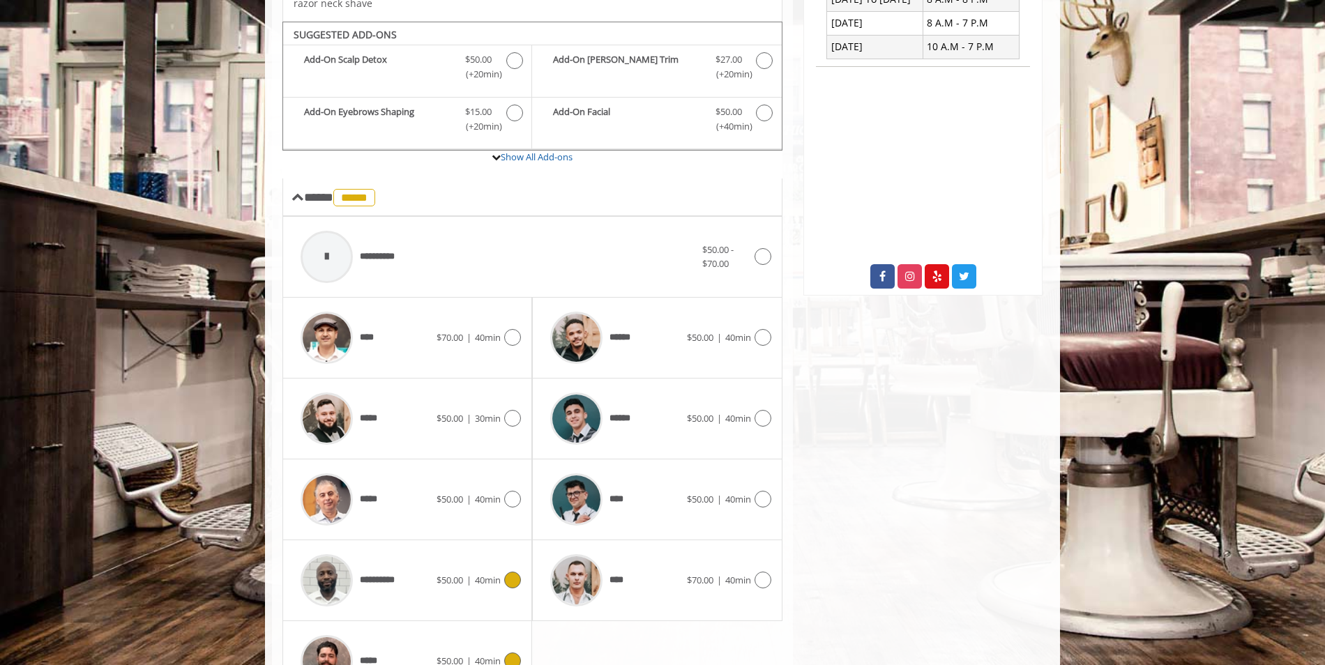
scroll to position [478, 0]
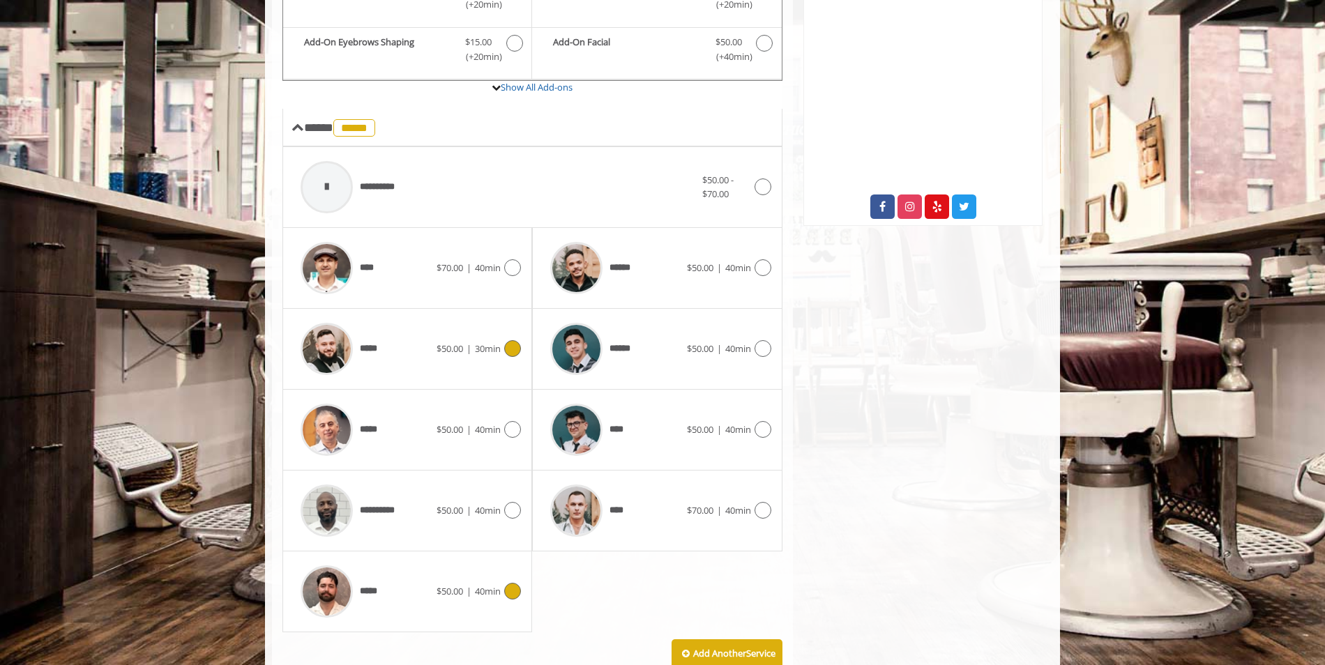
click at [420, 360] on div "*****" at bounding box center [365, 349] width 143 height 66
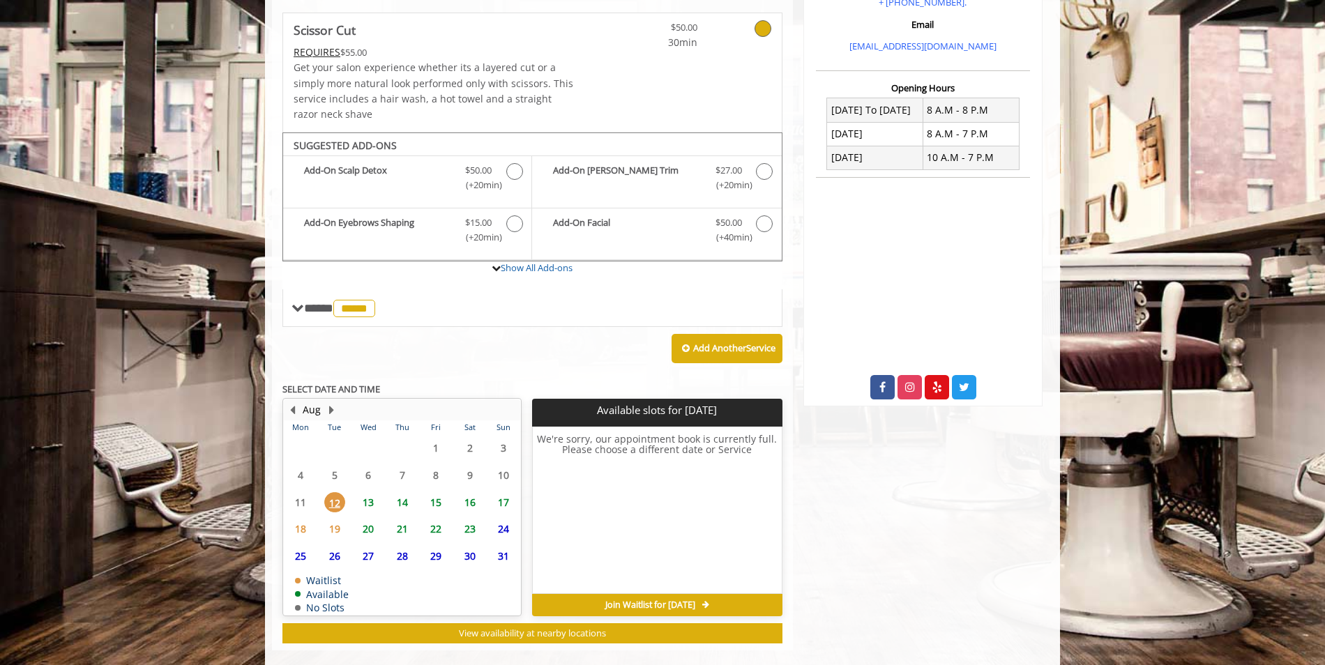
scroll to position [318, 0]
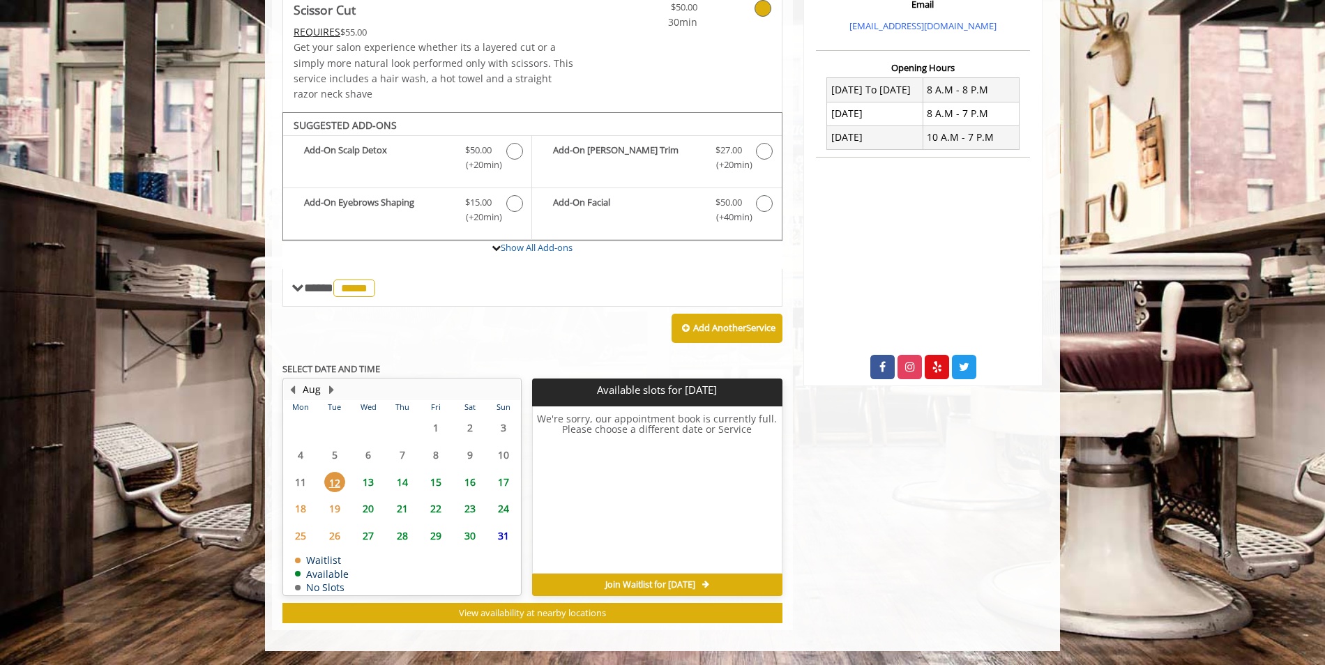
click at [399, 483] on span "14" at bounding box center [402, 482] width 21 height 20
click at [442, 486] on tbody "28 29 30 31 1 2 3 4 5 6 7 8 9 10 11 12 13 14 15 16 17 18 19 20 21 22 23 24 25 2…" at bounding box center [402, 504] width 236 height 181
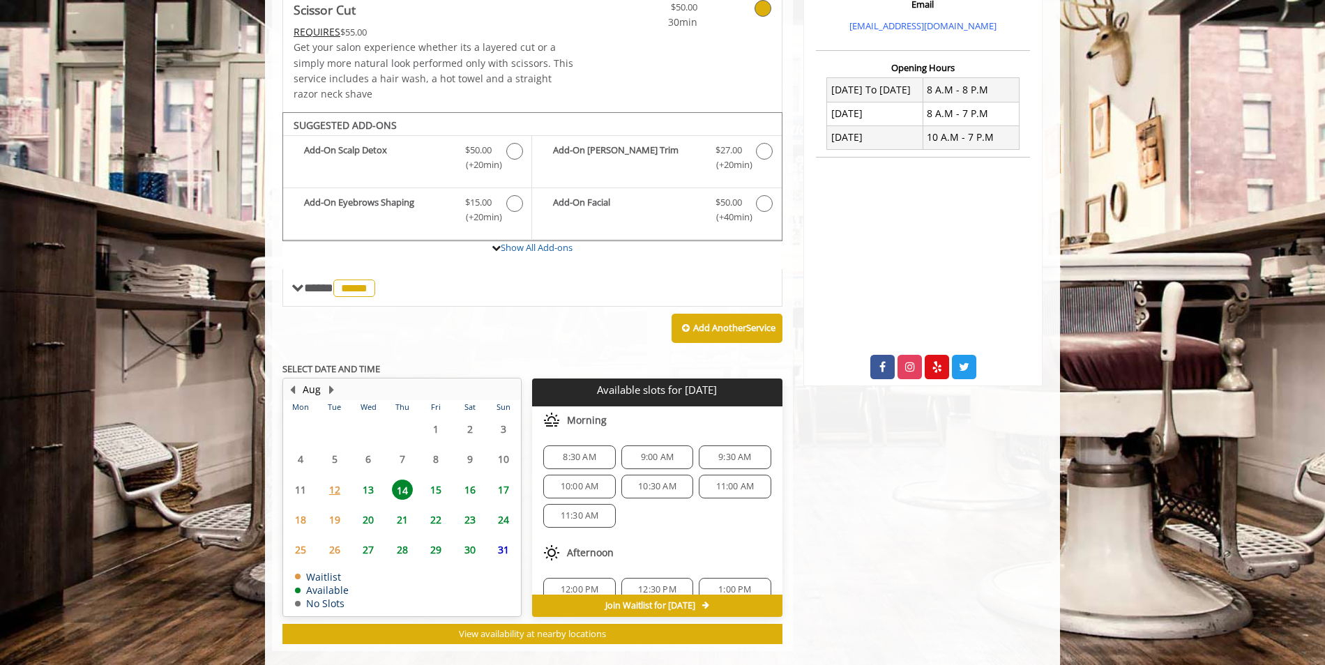
scroll to position [339, 0]
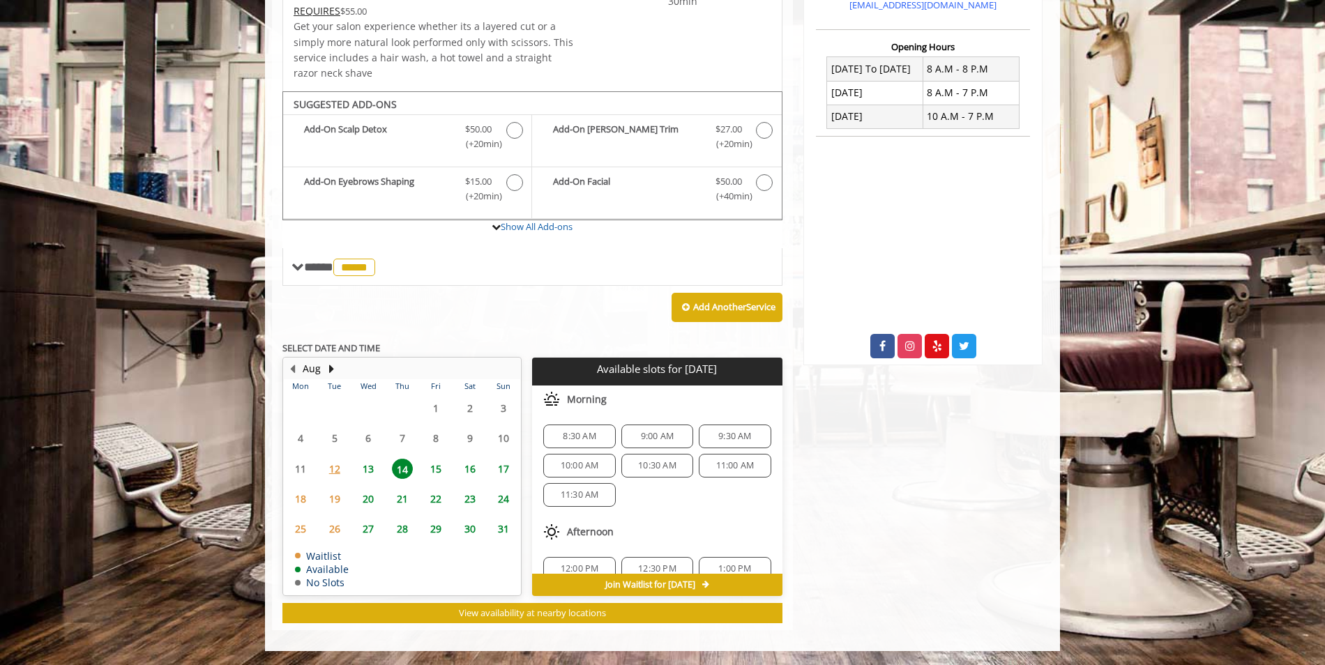
click at [439, 474] on span "15" at bounding box center [435, 469] width 21 height 20
click at [476, 468] on span "16" at bounding box center [469, 469] width 21 height 20
click at [439, 471] on span "15" at bounding box center [435, 469] width 21 height 20
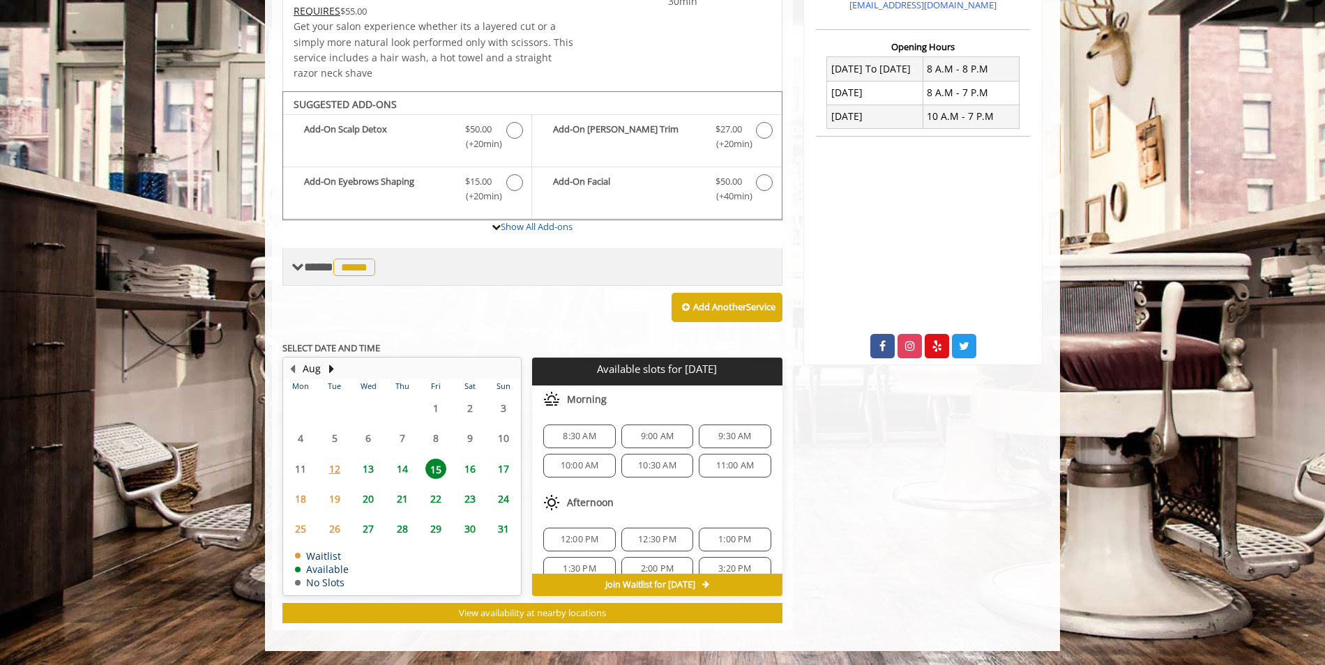
click at [328, 273] on span "**** ***** ********" at bounding box center [341, 267] width 75 height 13
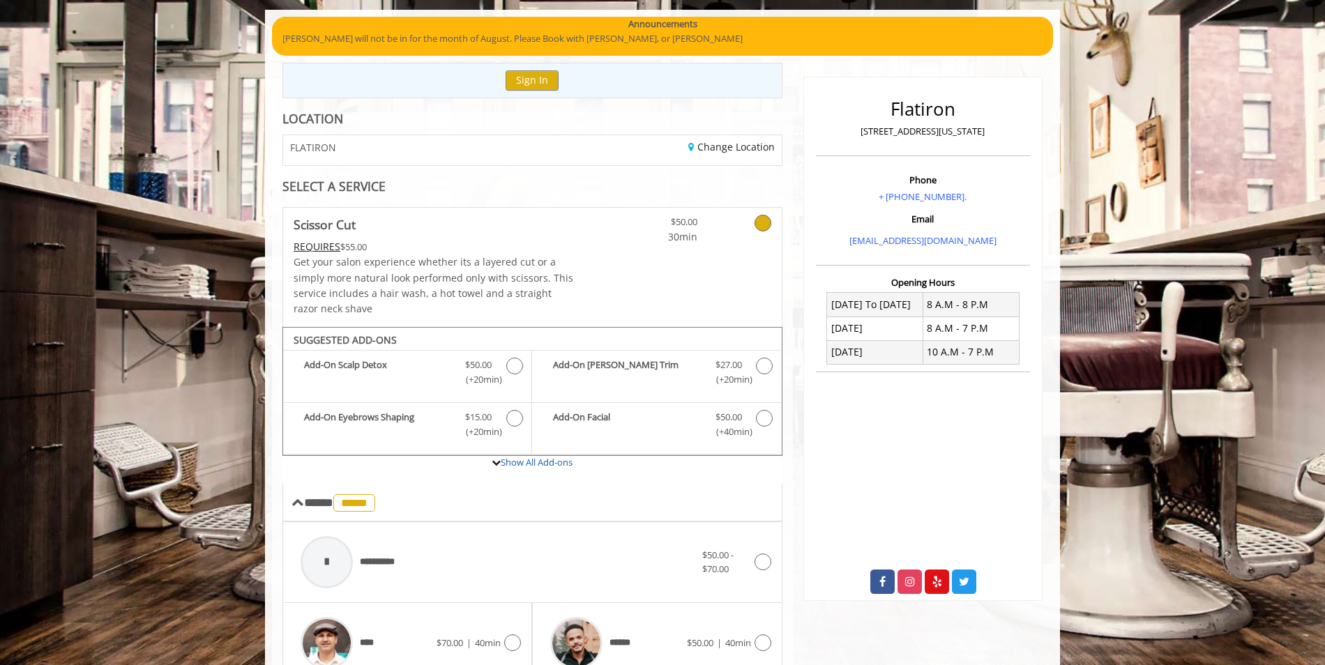
scroll to position [0, 0]
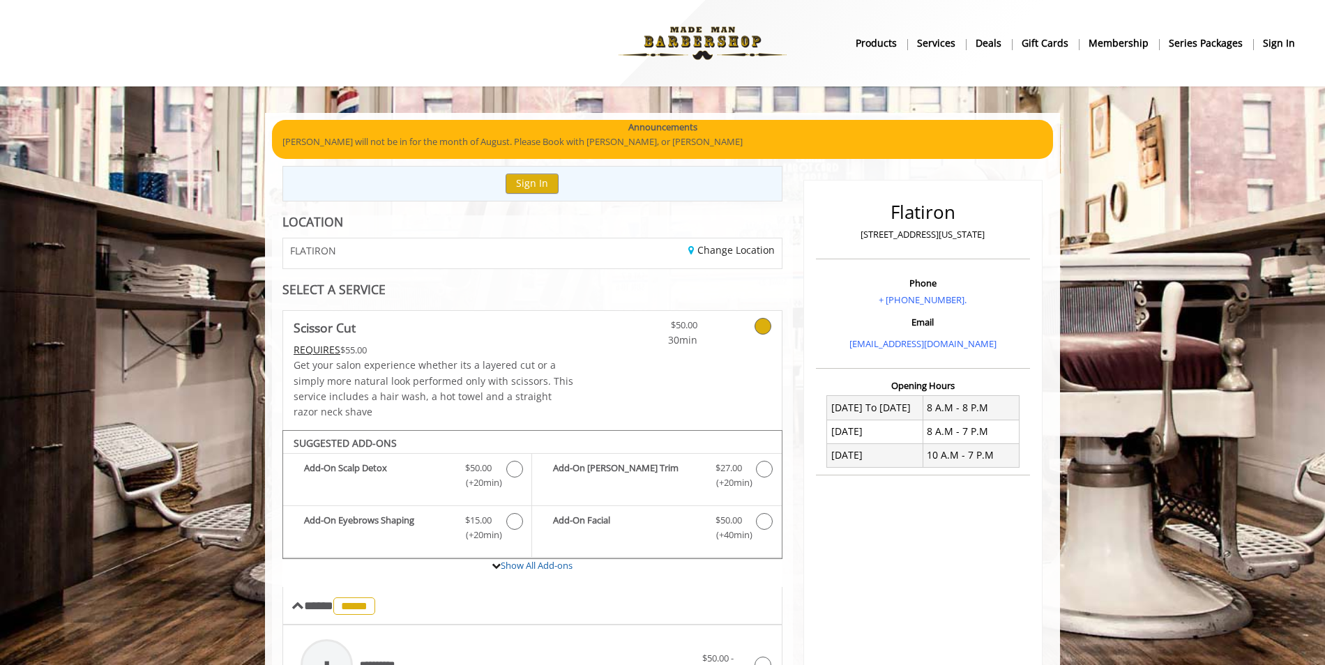
click at [406, 239] on div "FLATIRON" at bounding box center [402, 253] width 259 height 30
click at [728, 247] on link "Change Location" at bounding box center [731, 249] width 86 height 13
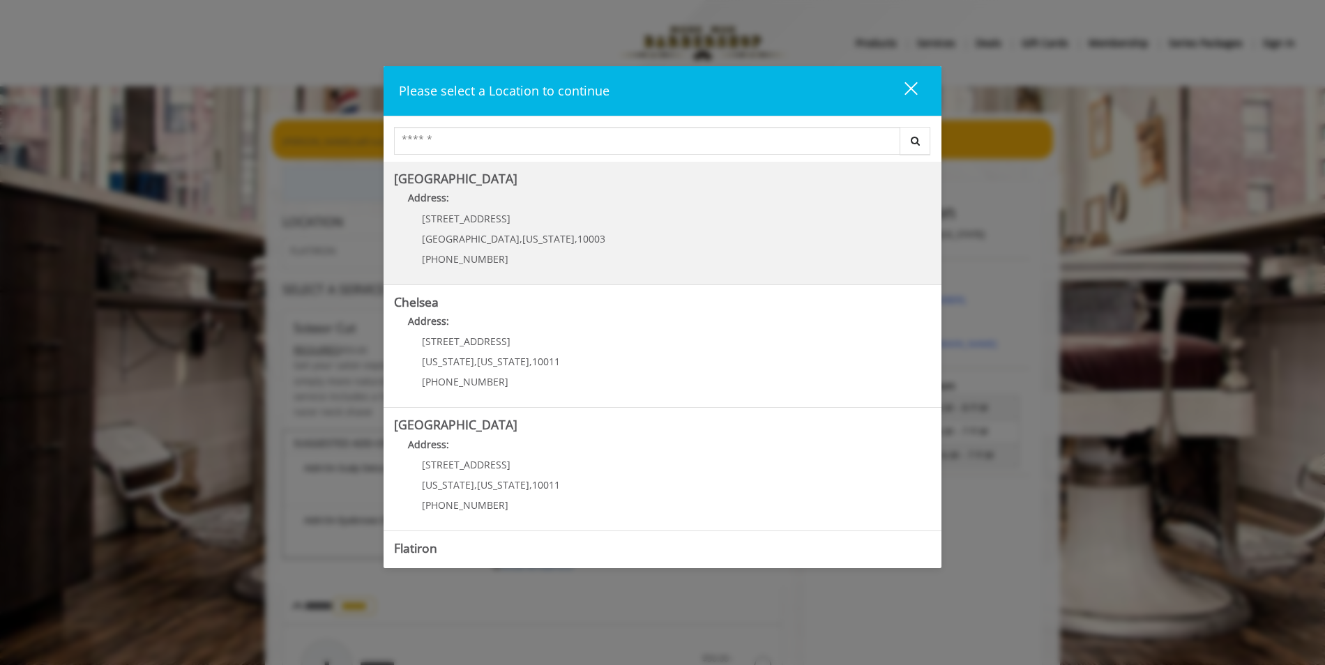
click at [577, 244] on span "10003" at bounding box center [591, 238] width 28 height 13
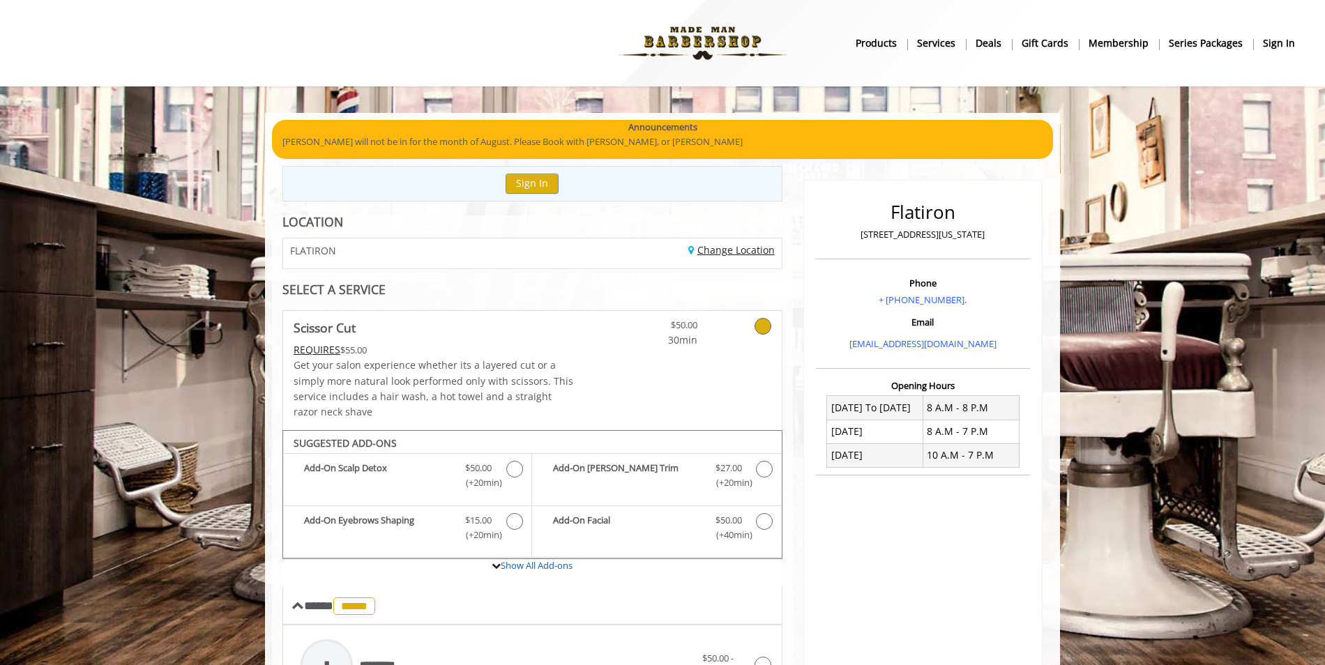
scroll to position [55, 0]
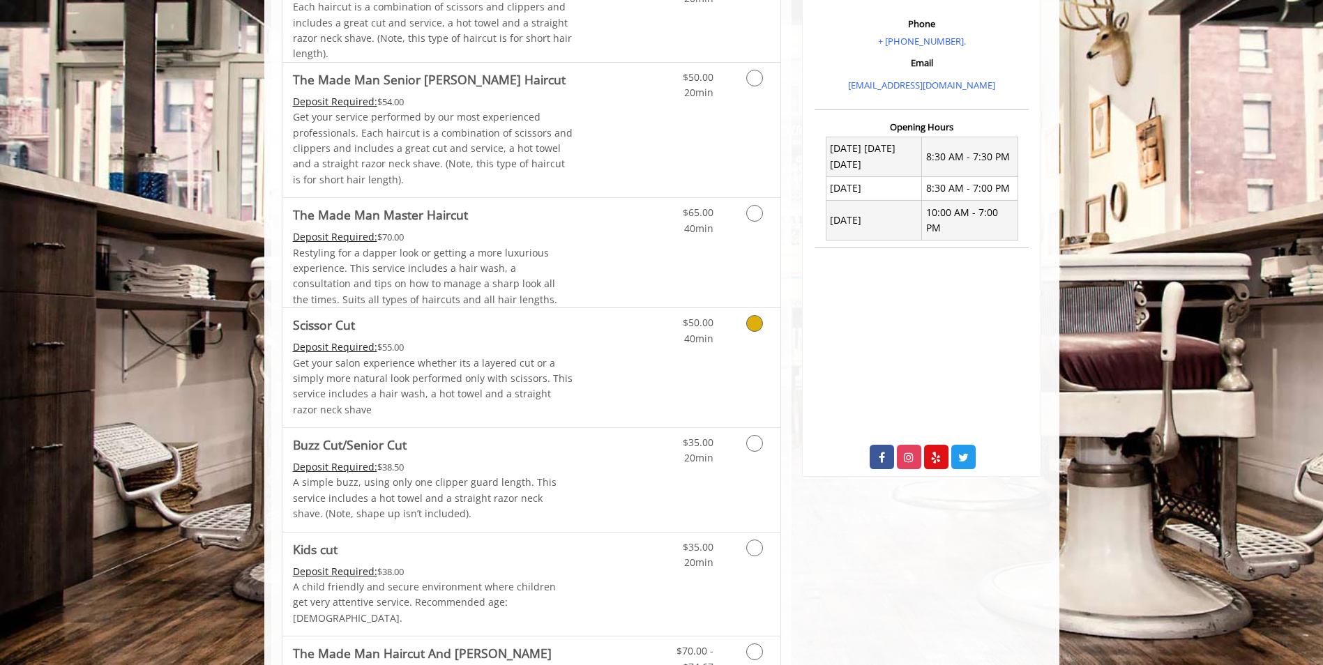
click at [492, 360] on p "Get your salon experience whether its a layered cut or a simply more natural lo…" at bounding box center [433, 387] width 280 height 63
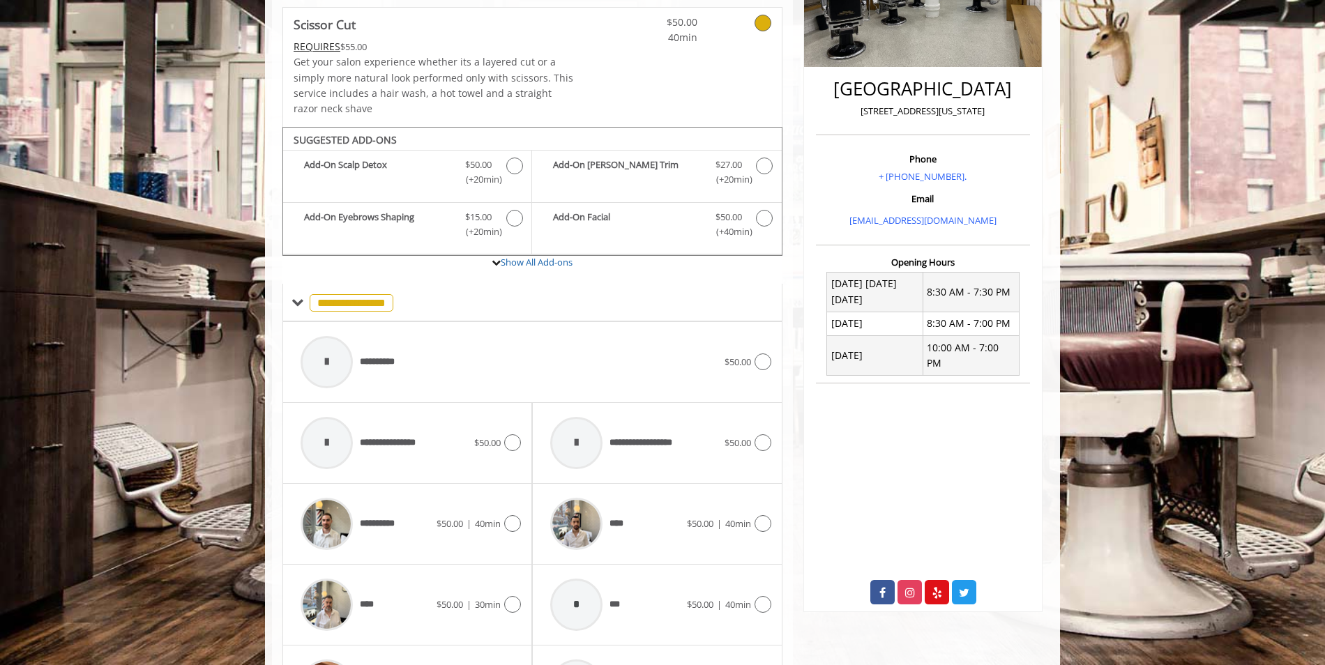
scroll to position [279, 0]
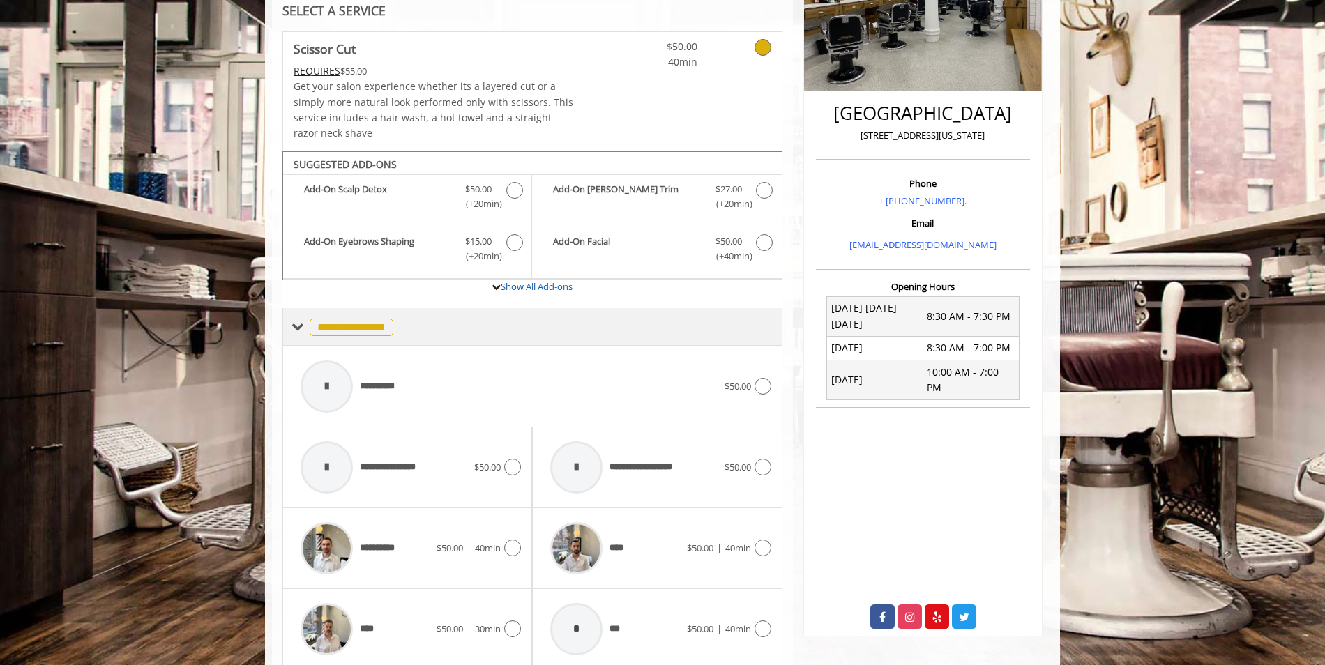
click at [301, 324] on span at bounding box center [297, 327] width 13 height 13
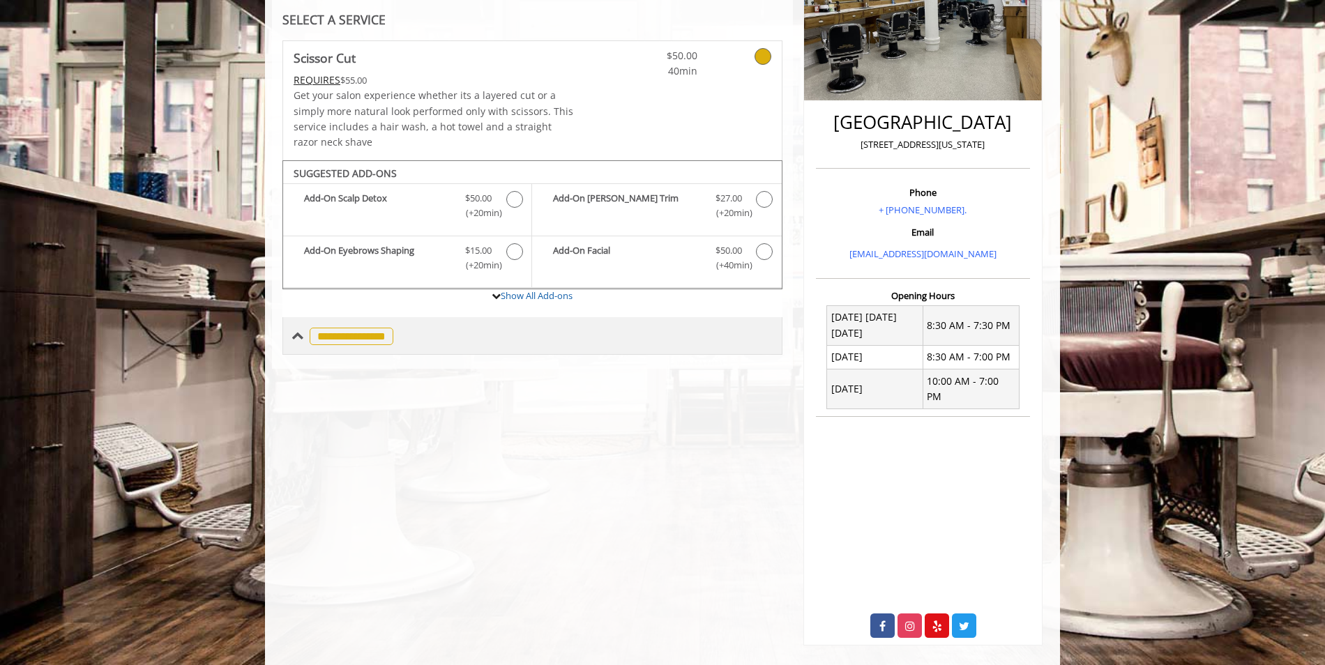
click at [302, 334] on span at bounding box center [297, 336] width 13 height 13
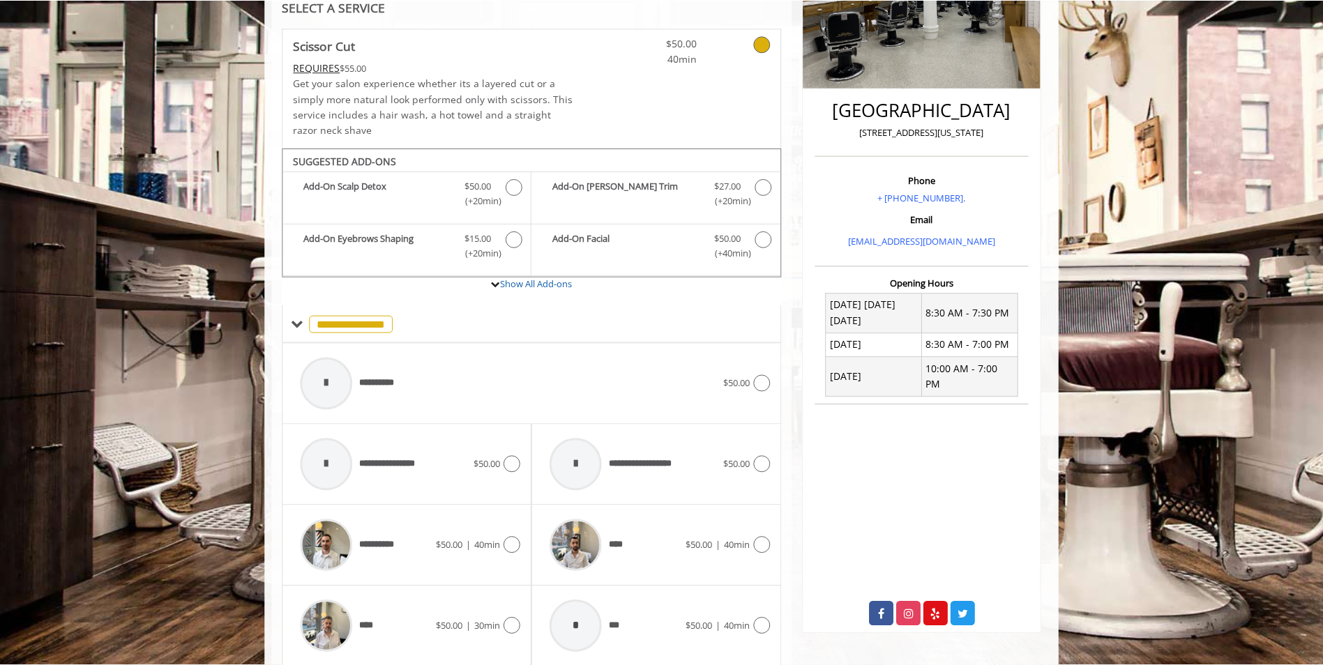
scroll to position [157, 0]
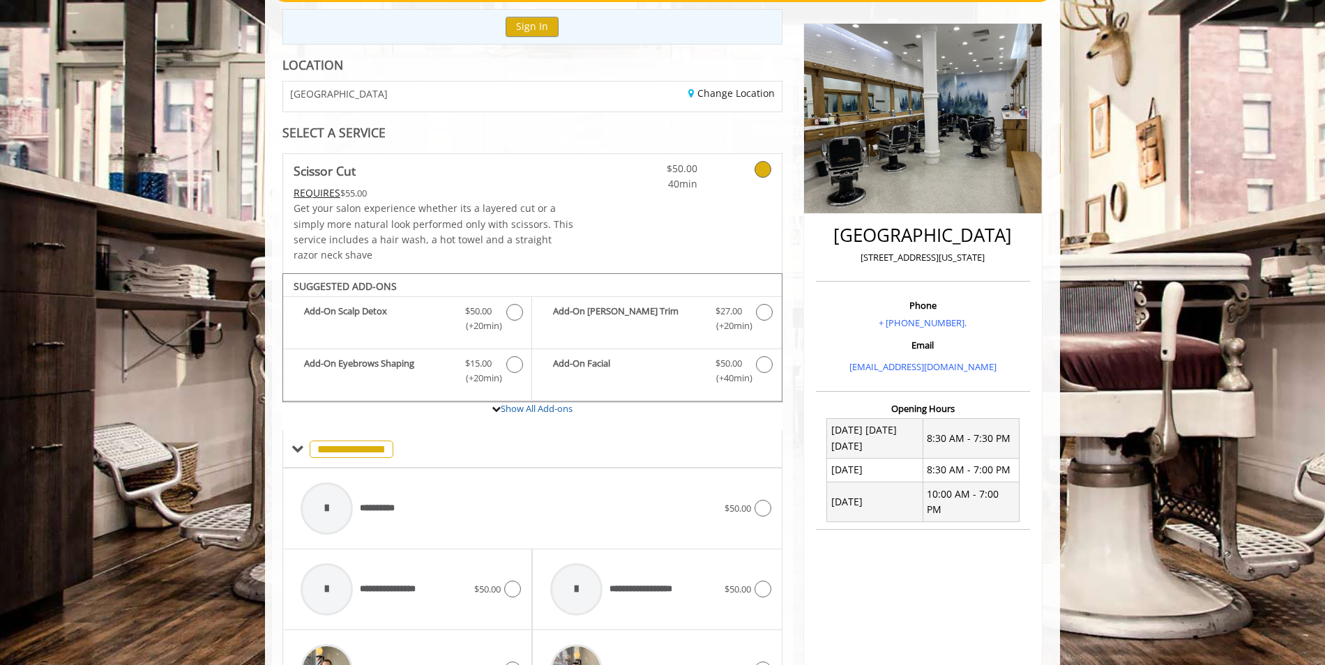
click at [370, 215] on p "Get your salon experience whether its a layered cut or a simply more natural lo…" at bounding box center [434, 232] width 280 height 63
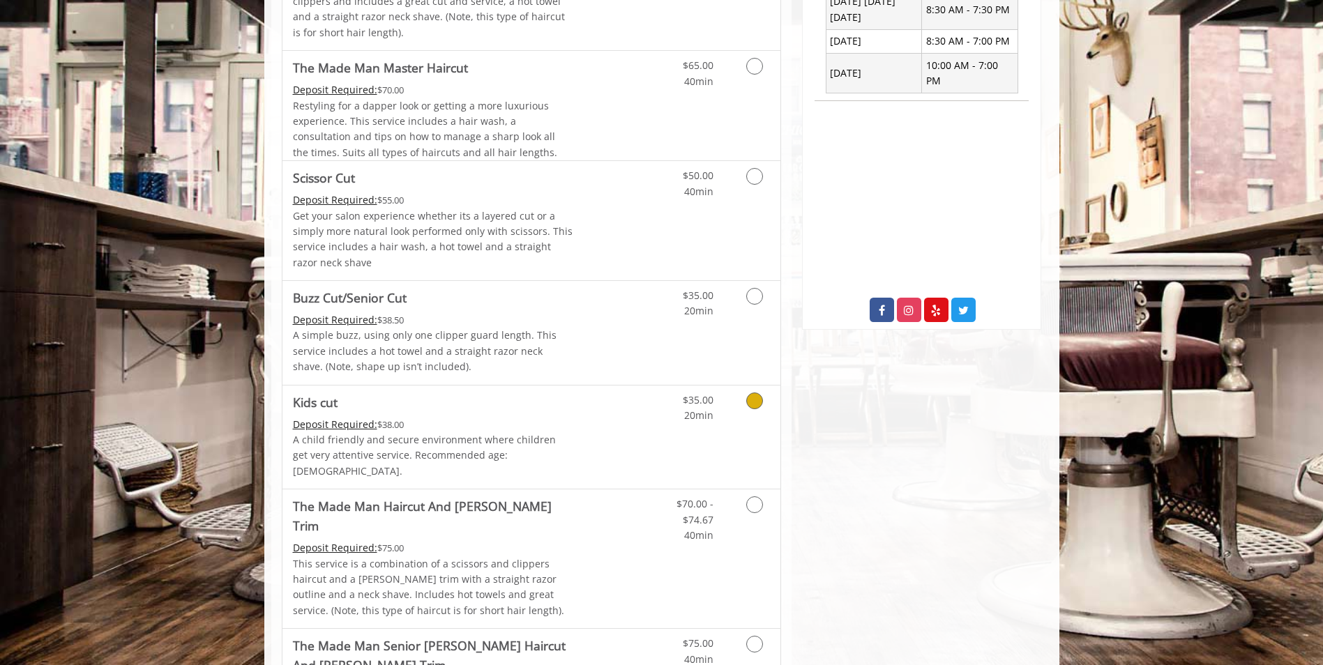
scroll to position [645, 0]
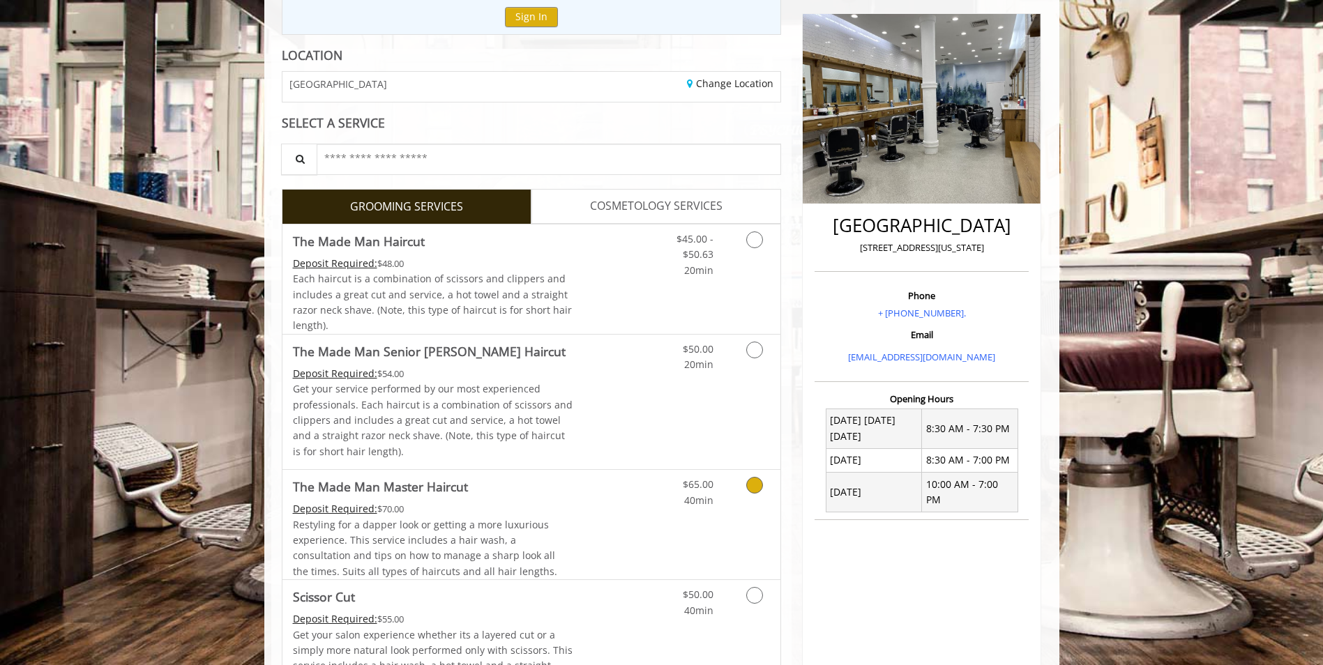
scroll to position [139, 0]
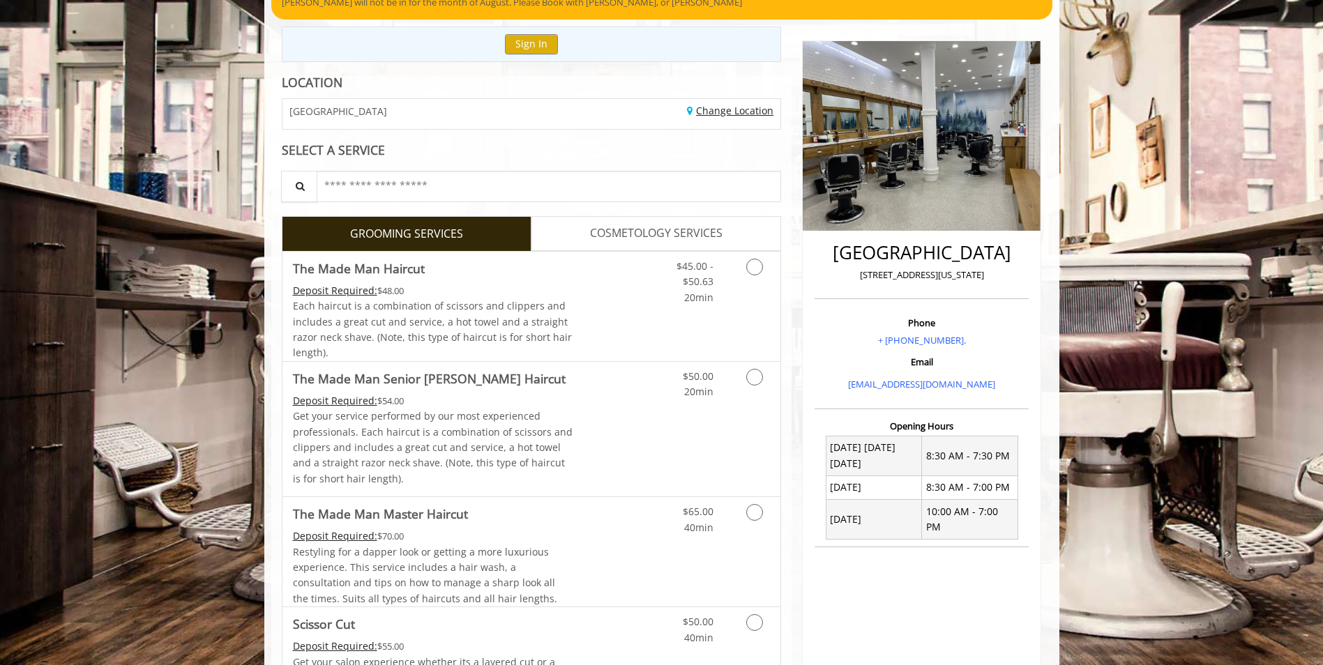
click at [727, 109] on link "Change Location" at bounding box center [730, 110] width 86 height 13
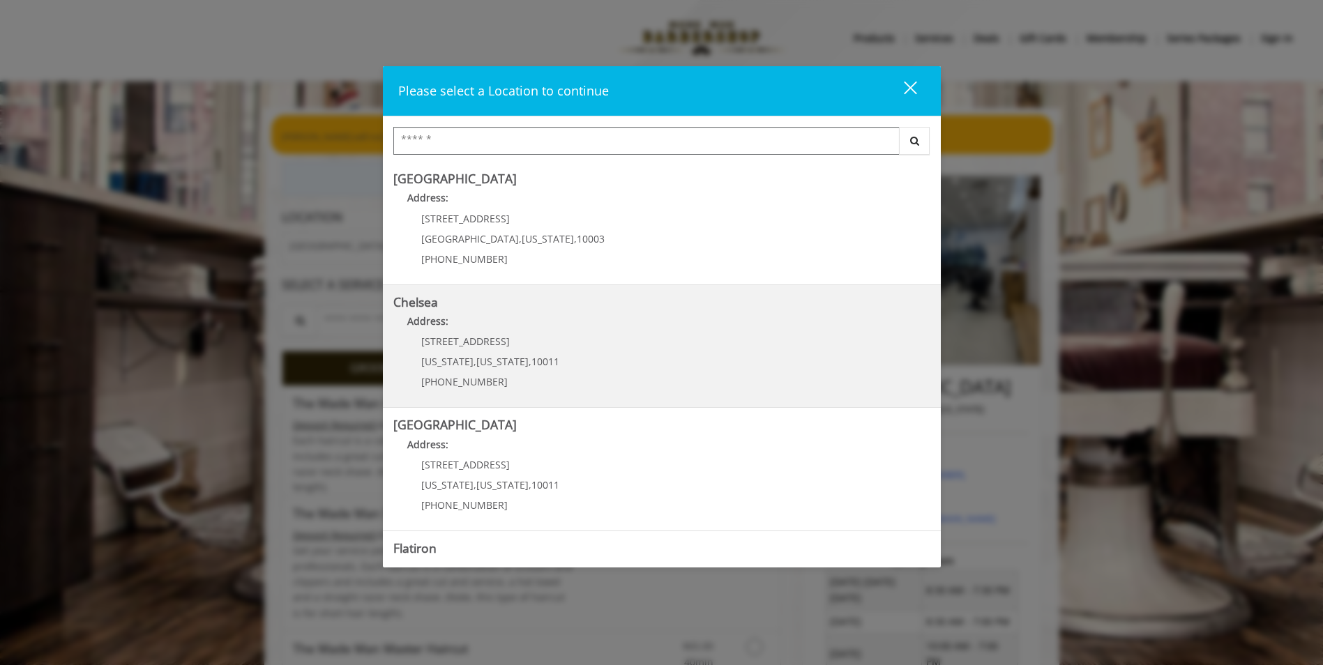
scroll to position [0, 0]
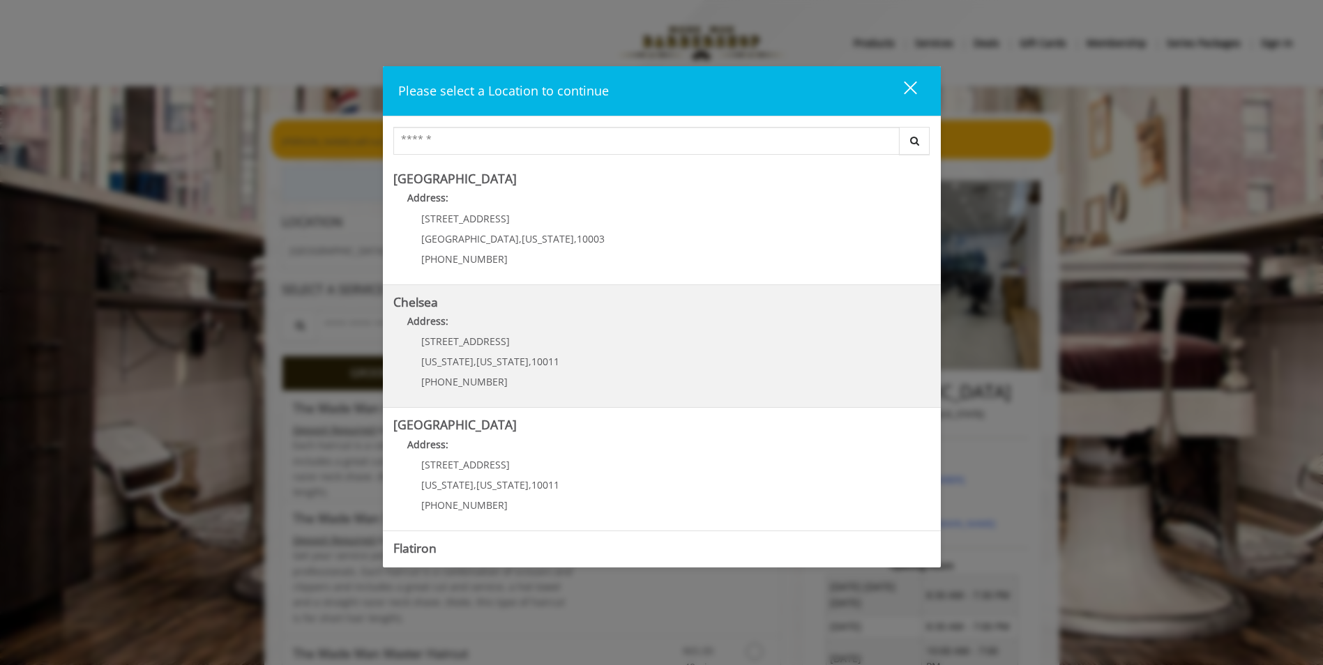
click at [549, 358] on div "169/170 W 23rd St New York , New York , 10011 (917) 639-3902" at bounding box center [479, 366] width 173 height 61
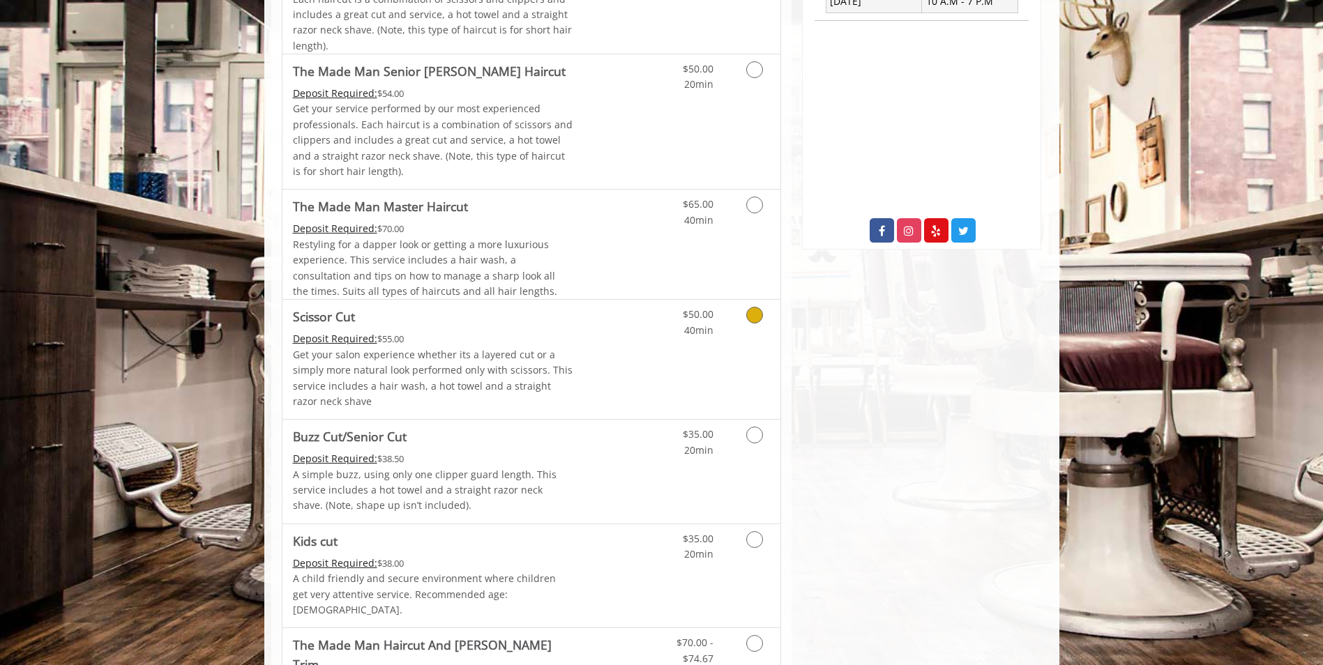
click at [569, 377] on p "Get your salon experience whether its a layered cut or a simply more natural lo…" at bounding box center [433, 378] width 280 height 63
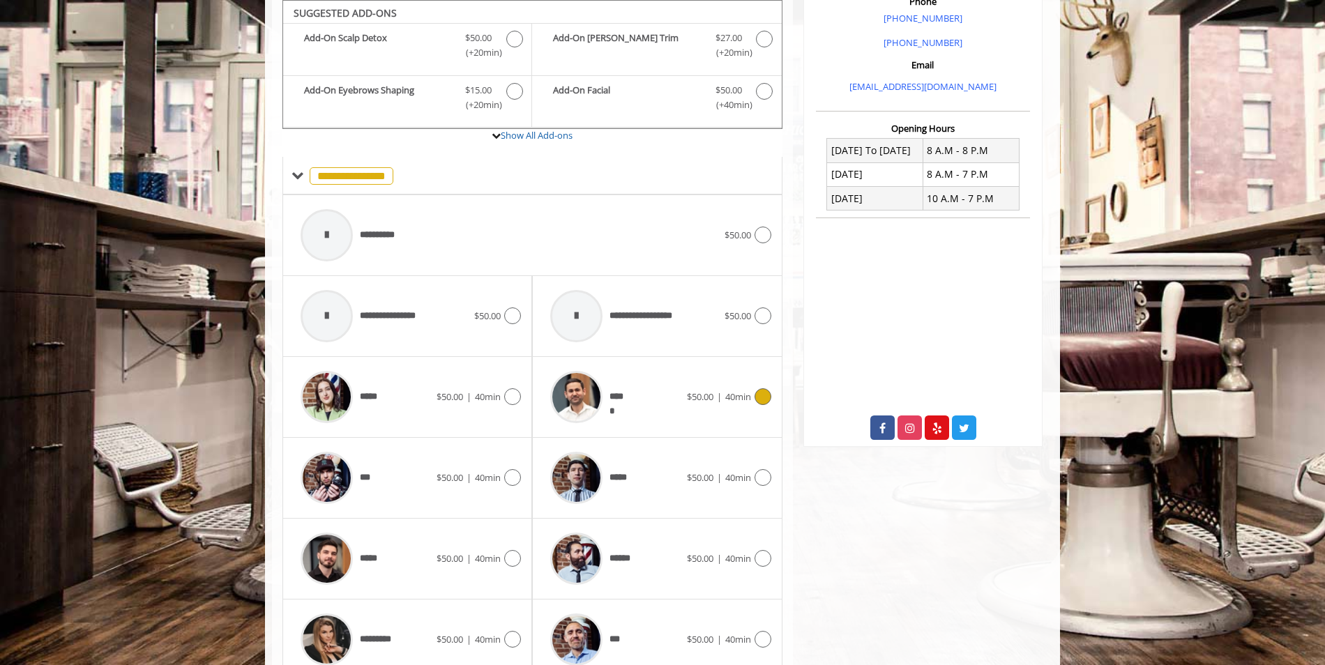
scroll to position [570, 0]
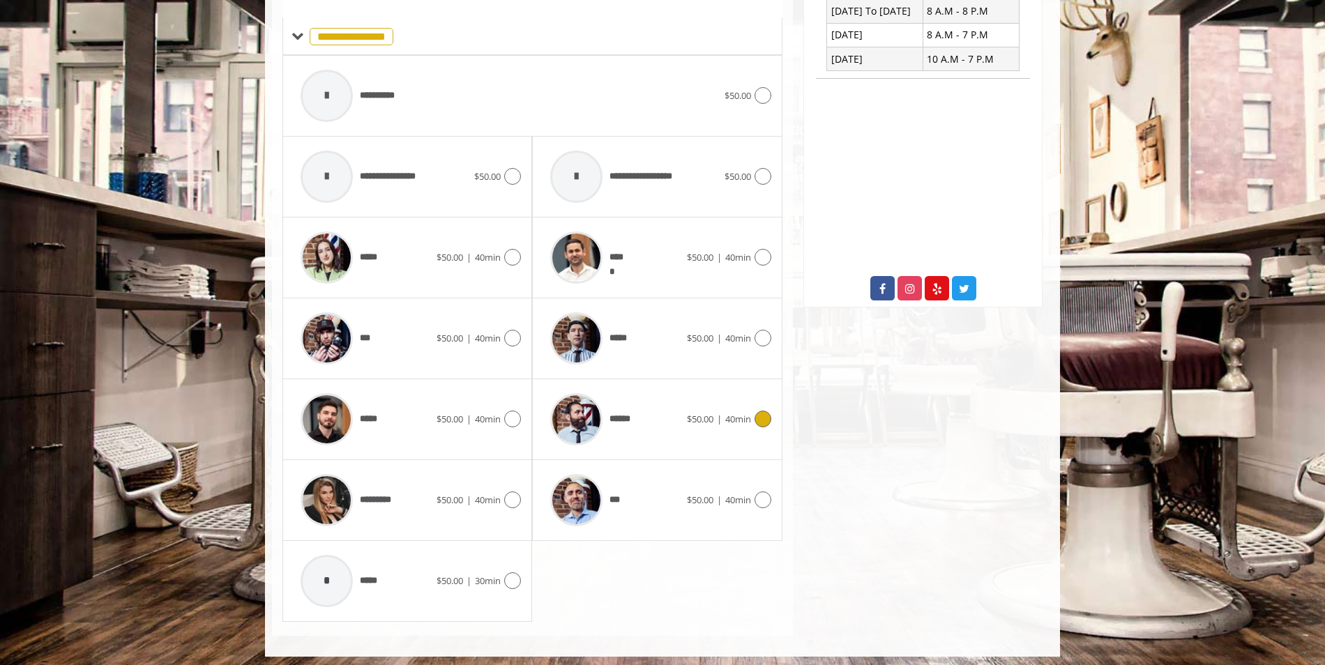
click at [582, 434] on img at bounding box center [576, 419] width 52 height 52
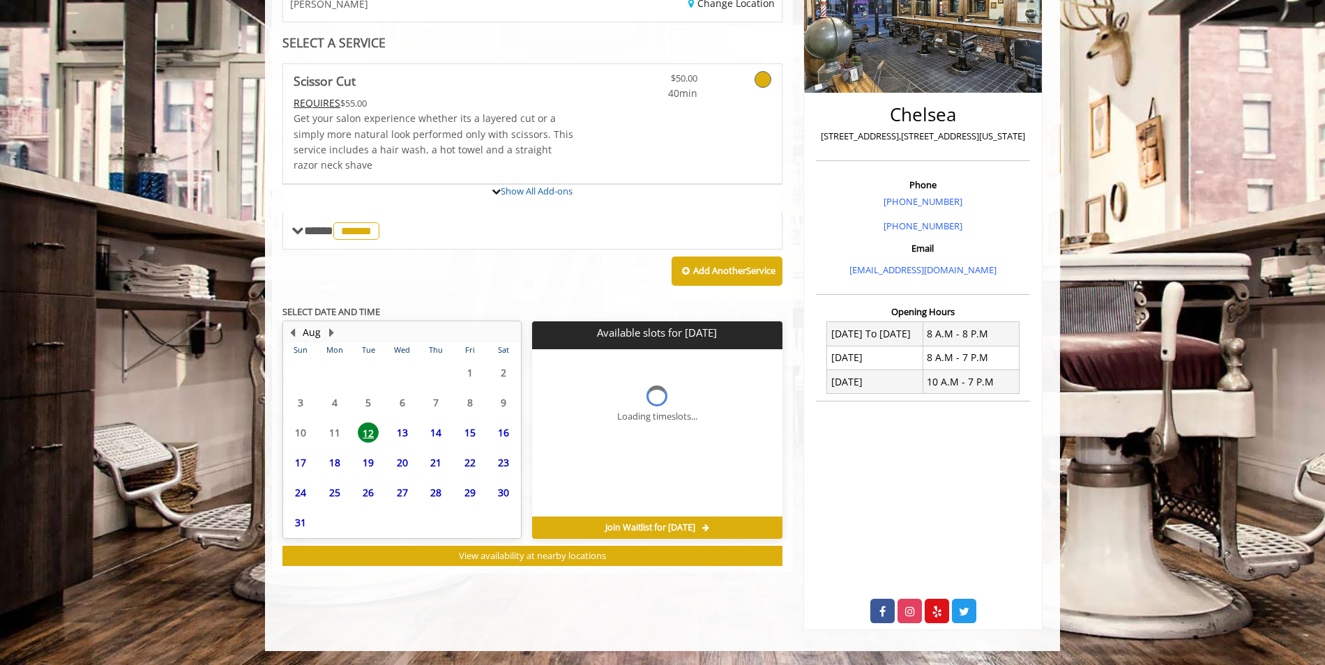
scroll to position [247, 0]
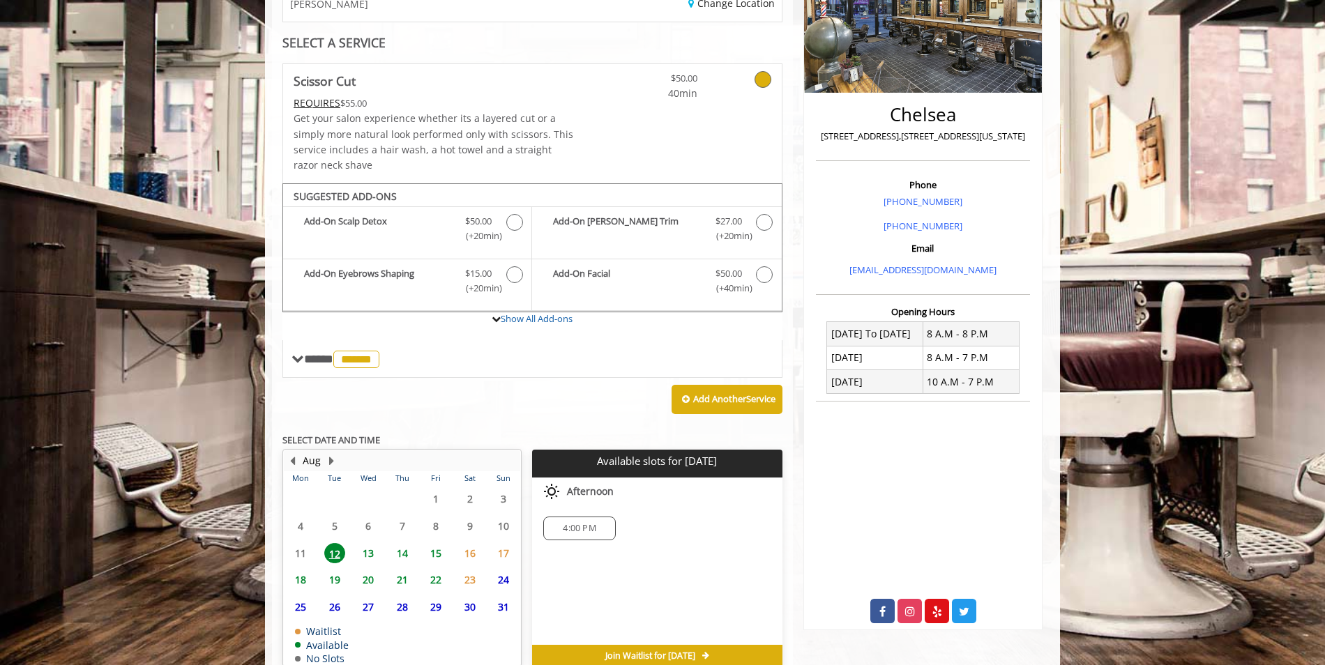
click at [366, 549] on span "13" at bounding box center [368, 553] width 21 height 20
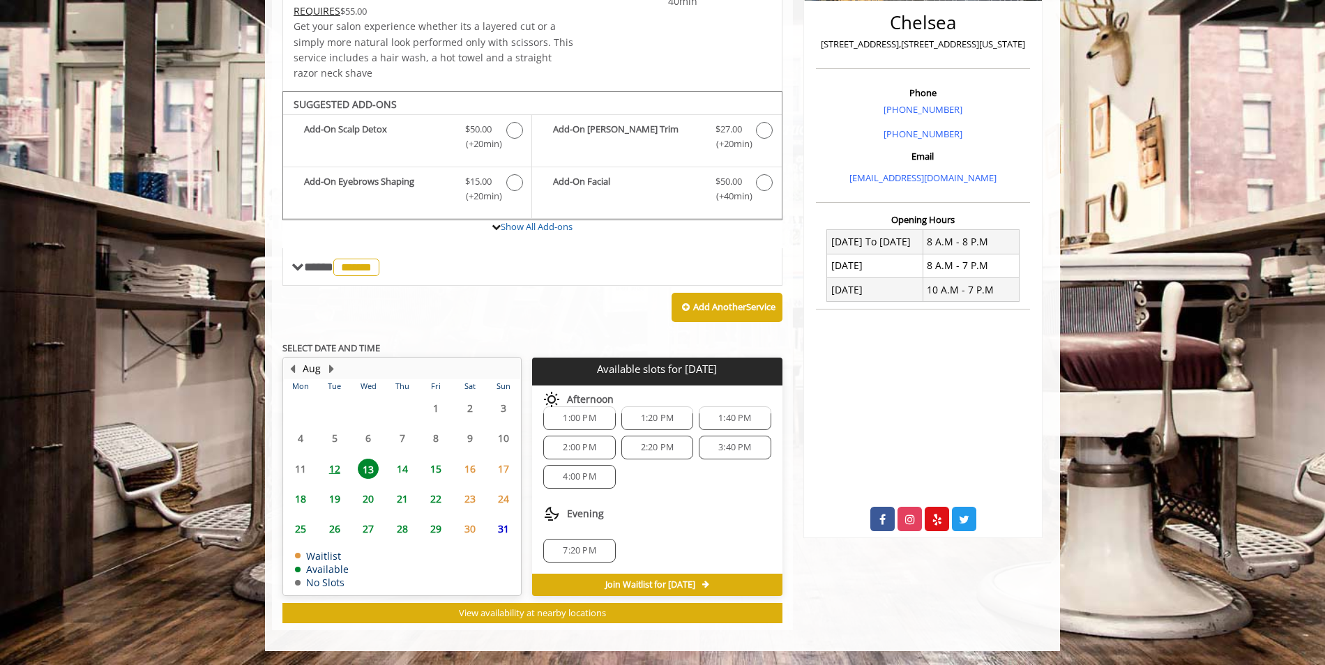
scroll to position [0, 0]
click at [478, 468] on span "16" at bounding box center [469, 469] width 21 height 20
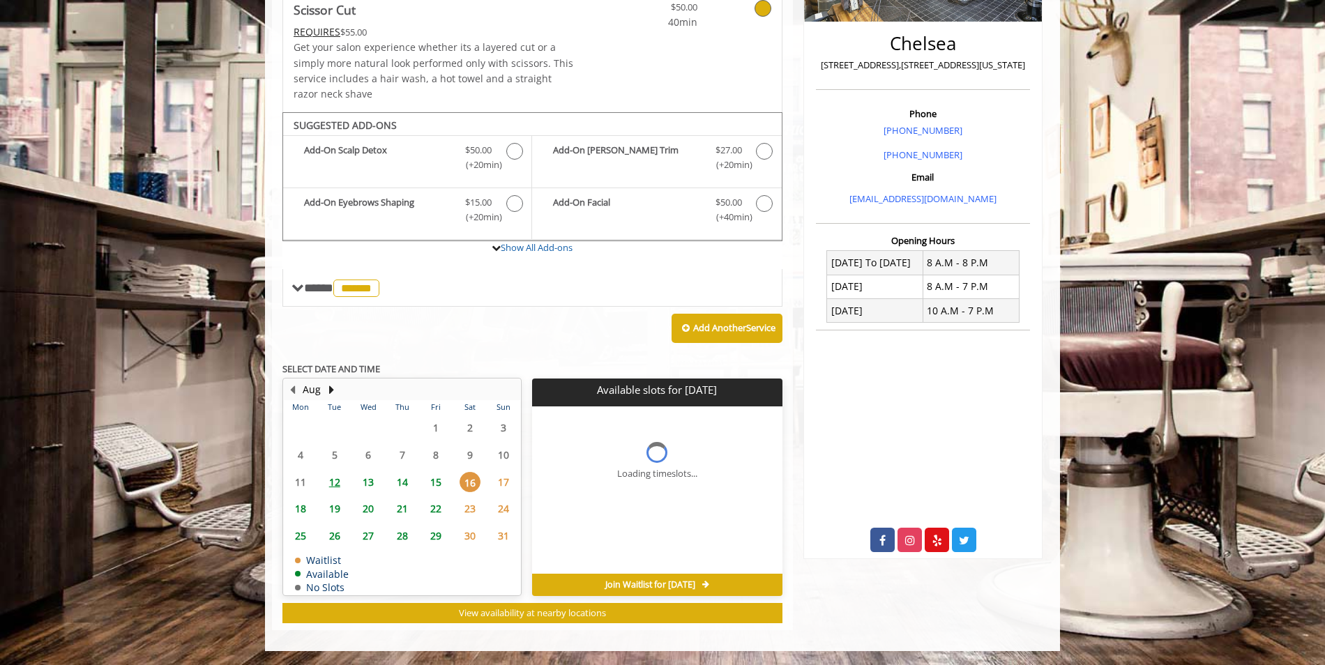
scroll to position [318, 0]
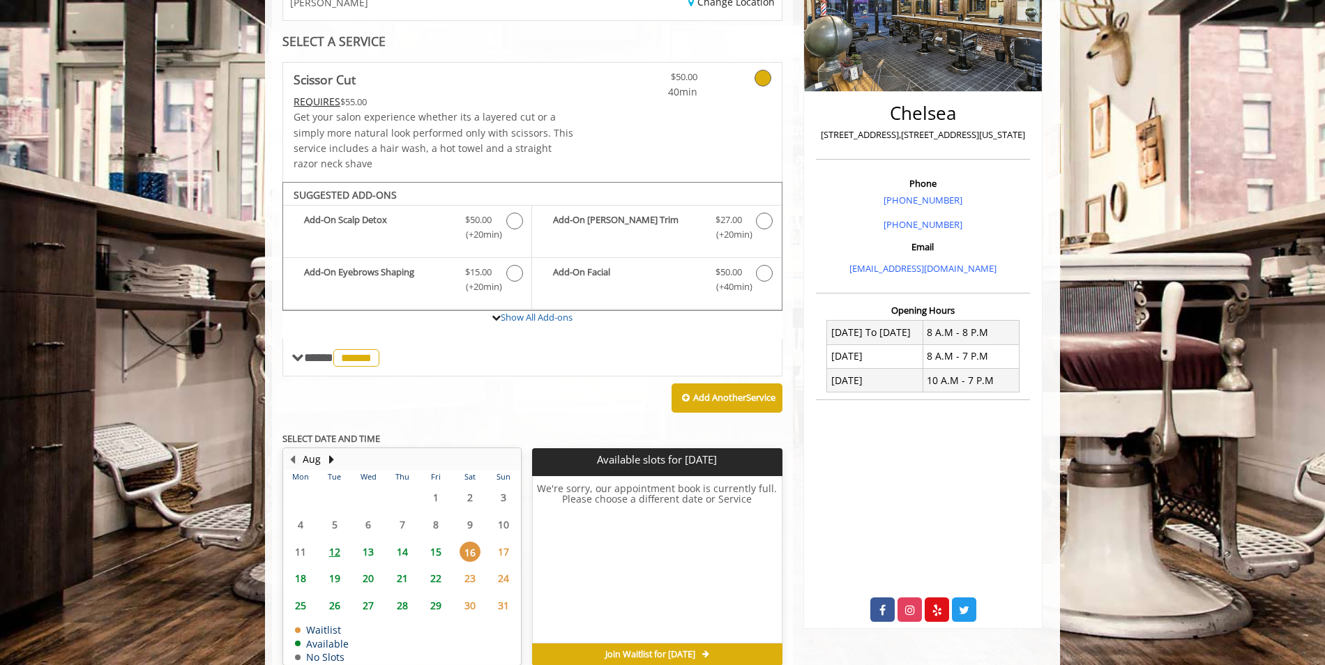
click at [440, 555] on span "15" at bounding box center [435, 552] width 21 height 20
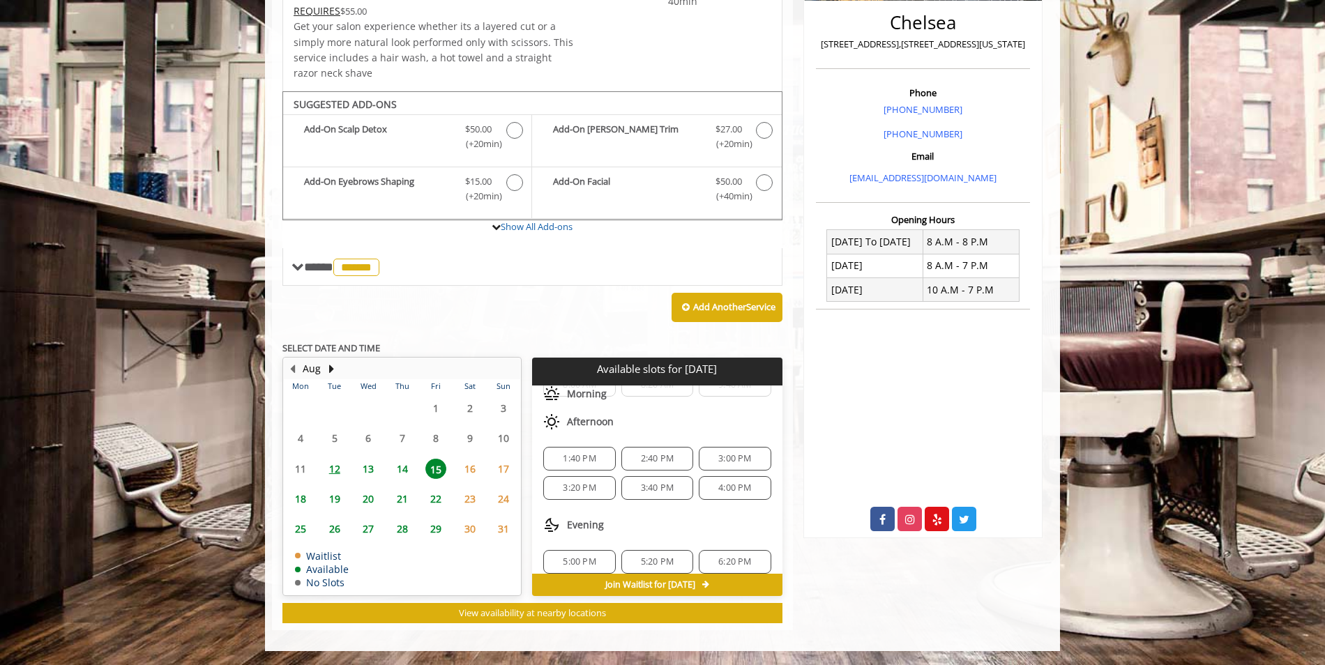
scroll to position [50, 0]
